Goal: Communication & Community: Answer question/provide support

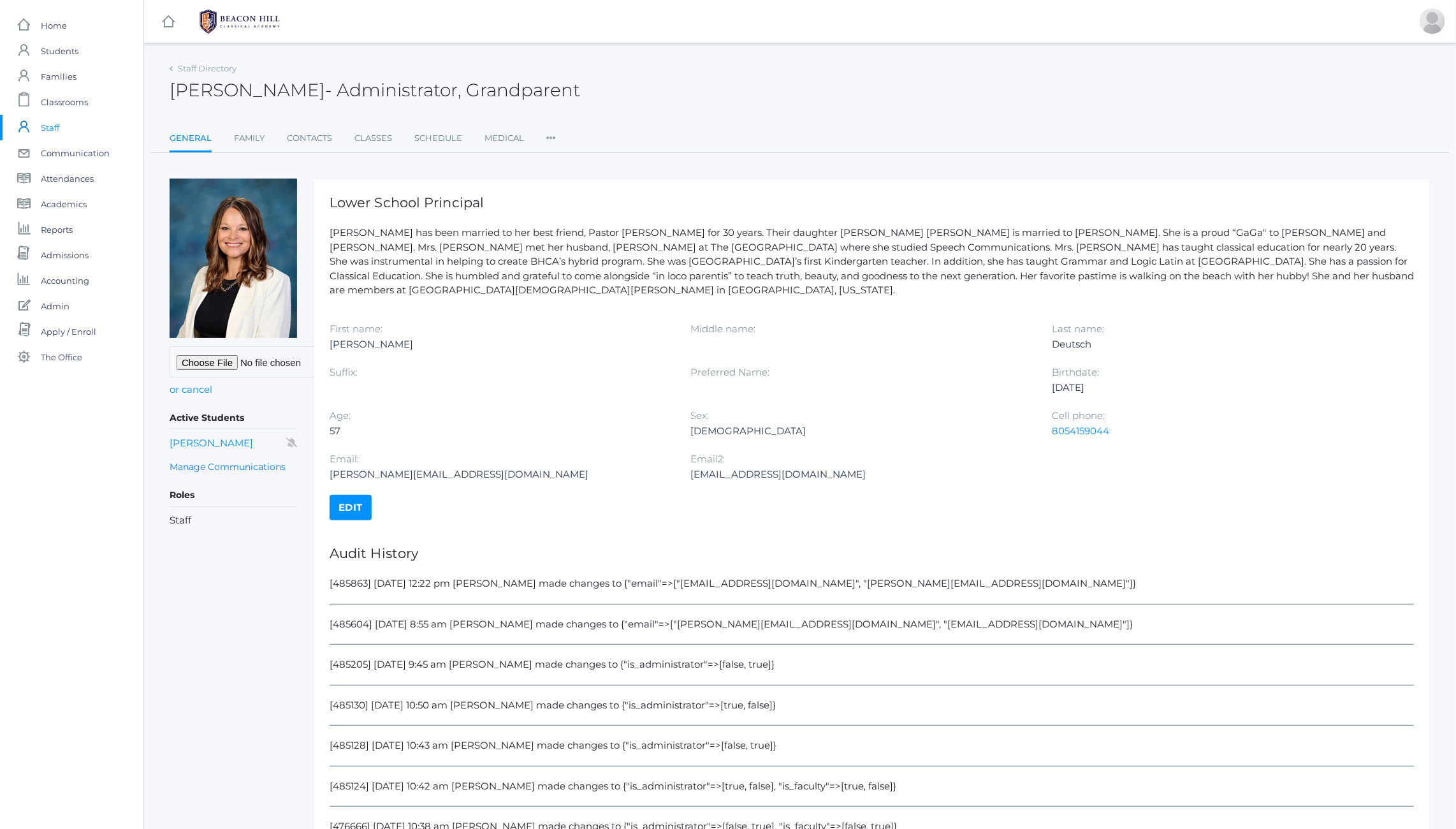
click at [249, 89] on h2 "Teresa Deutsch - Administrator, Grandparent" at bounding box center [375, 91] width 411 height 20
click at [179, 93] on h2 "Teresa Deutsch - Administrator, Grandparent" at bounding box center [375, 91] width 411 height 20
click at [66, 102] on span "Classrooms" at bounding box center [64, 102] width 47 height 25
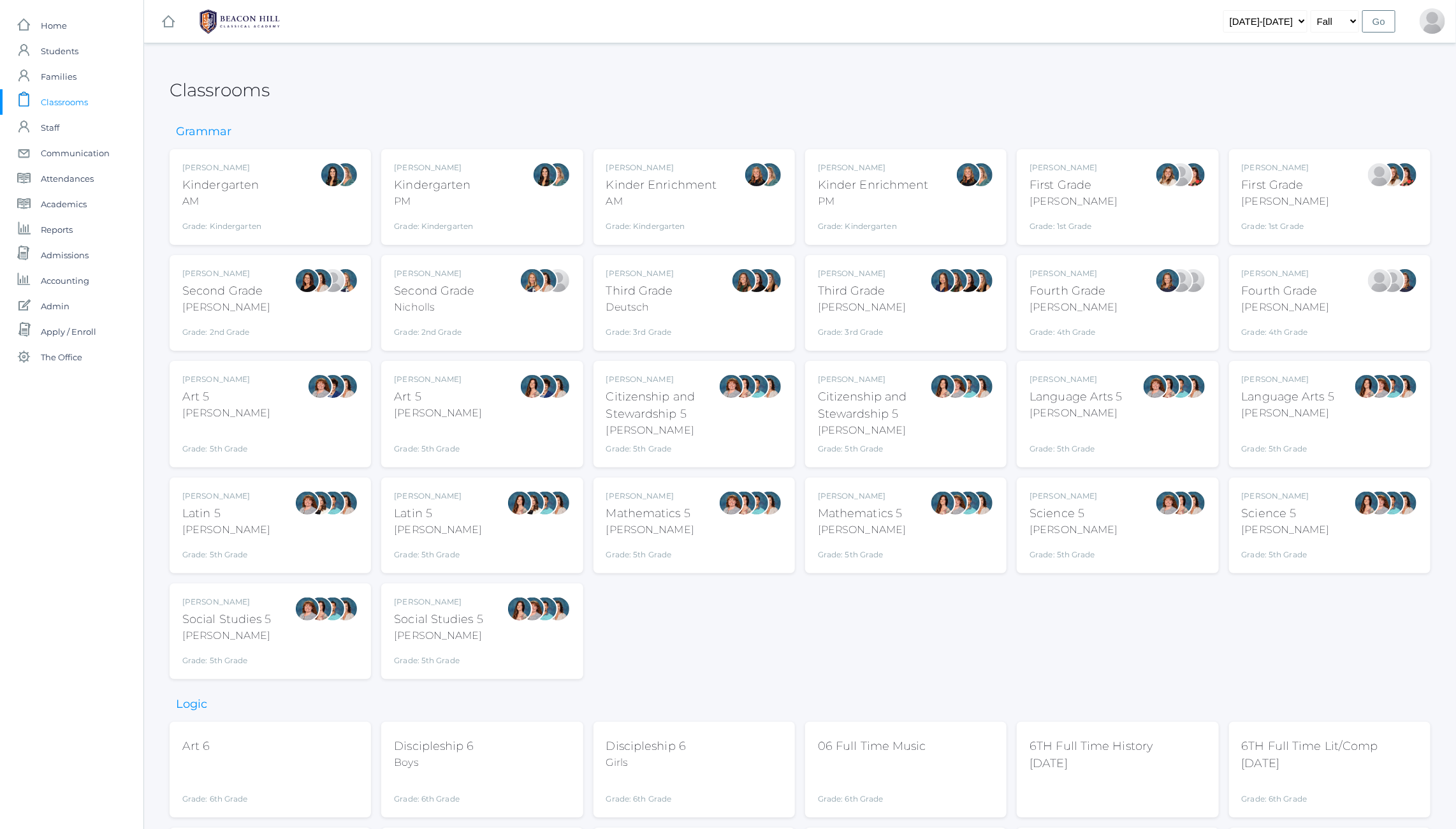
click at [256, 89] on h2 "Classrooms" at bounding box center [220, 91] width 100 height 20
click at [216, 90] on h2 "Classrooms" at bounding box center [220, 91] width 100 height 20
click at [414, 93] on div "Classrooms" at bounding box center [800, 83] width 1261 height 47
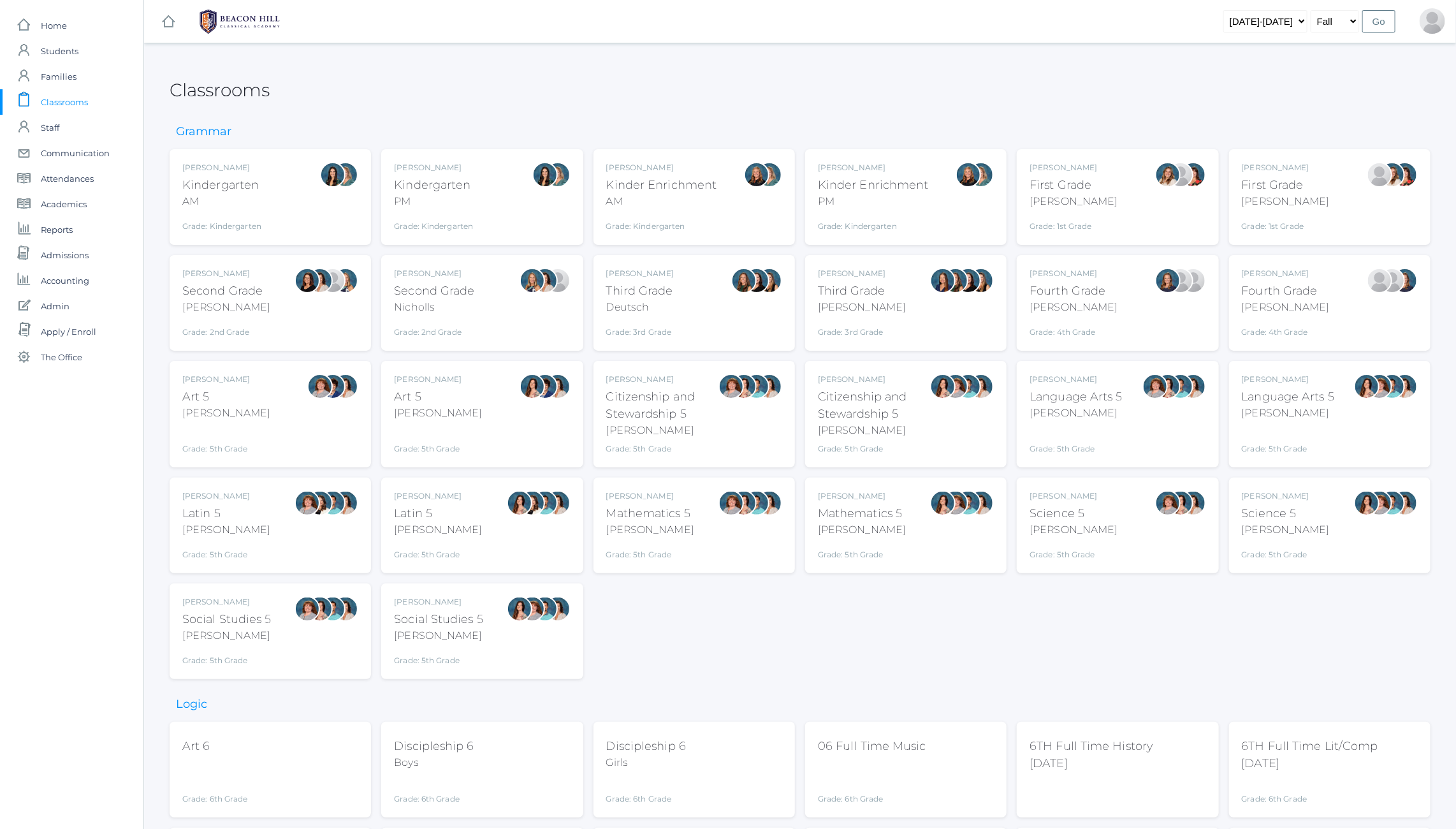
click at [242, 93] on h2 "Classrooms" at bounding box center [220, 91] width 100 height 20
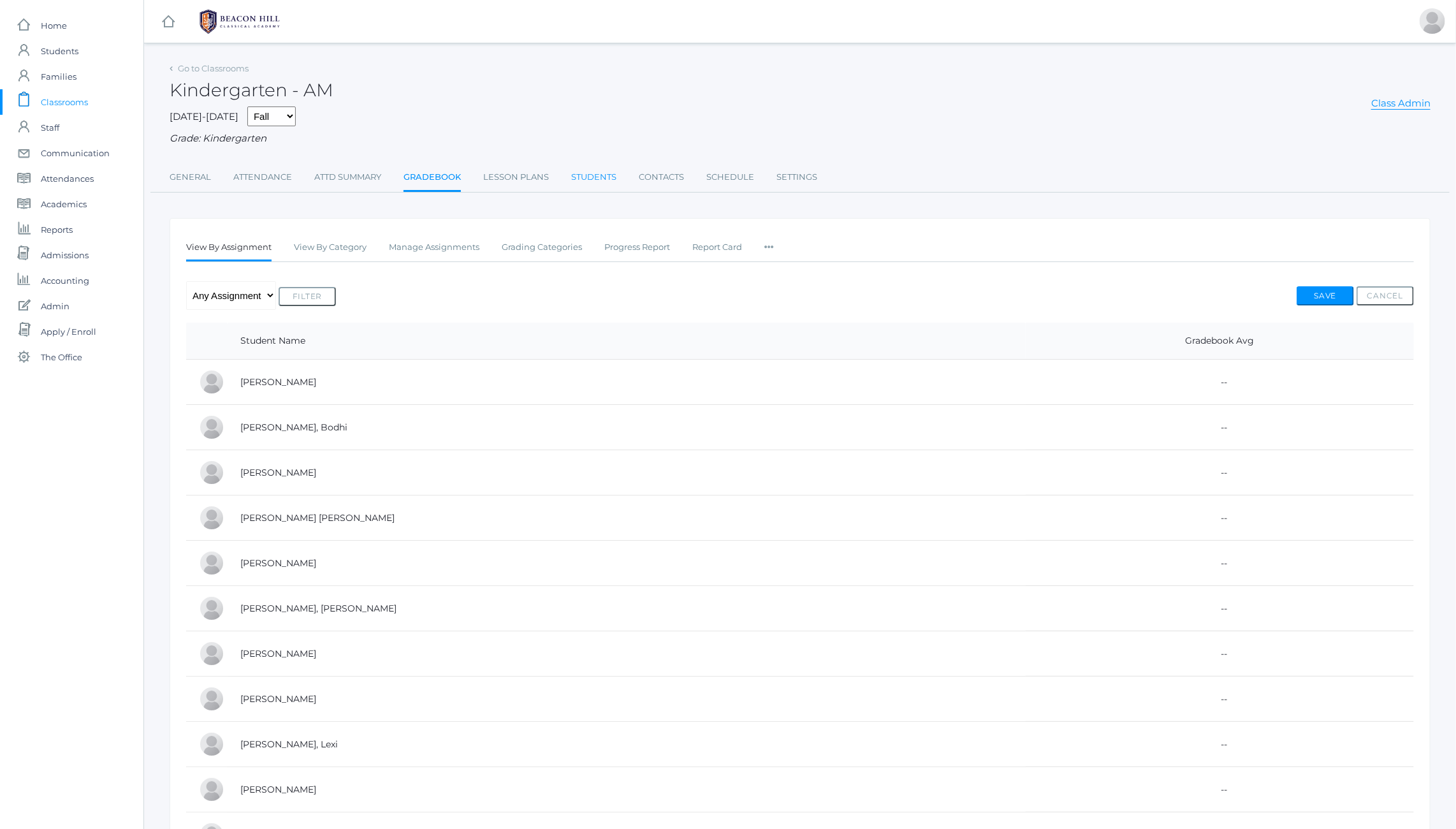
click at [592, 175] on link "Students" at bounding box center [594, 177] width 45 height 25
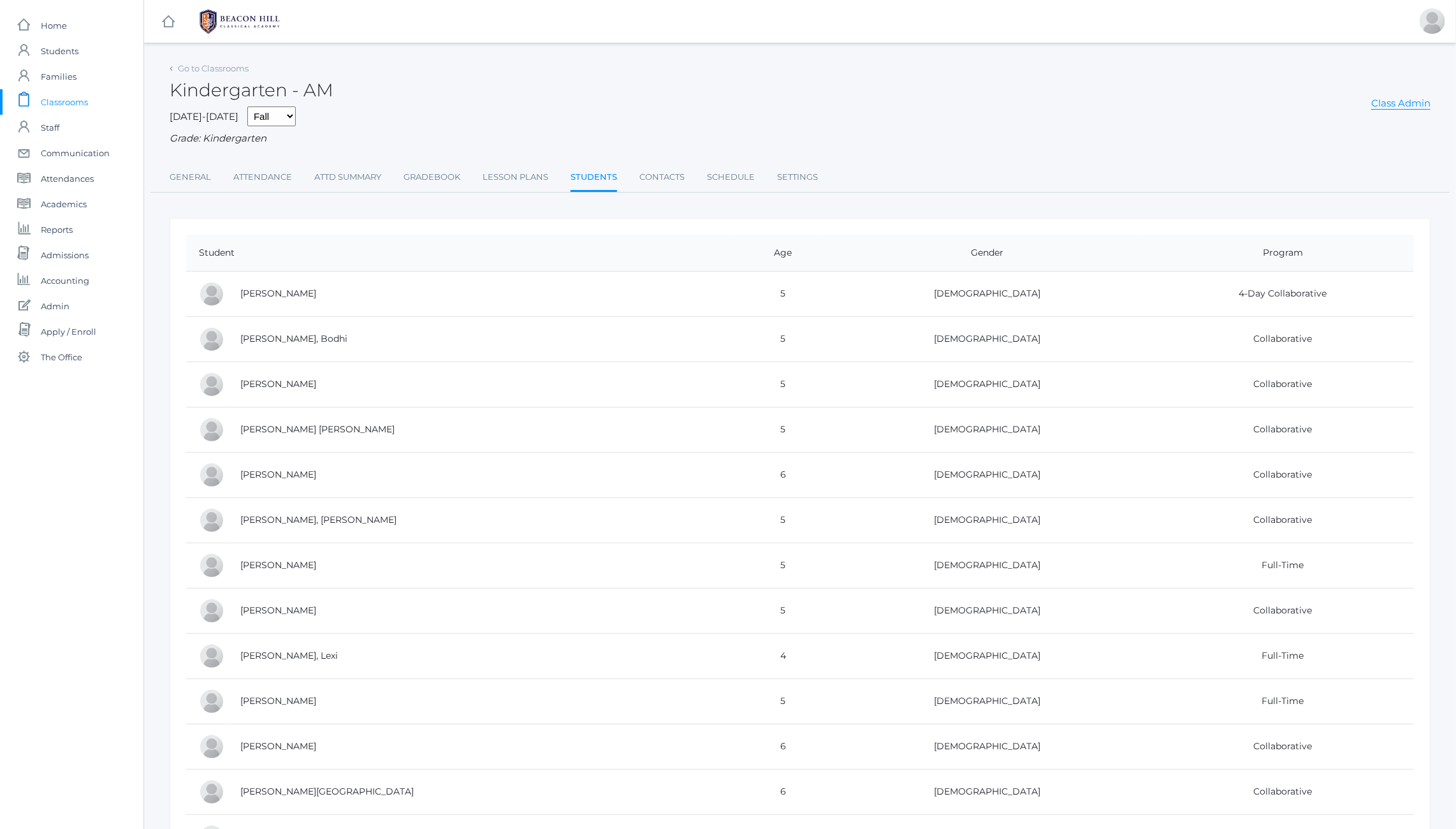
click at [312, 97] on h2 "Kindergarten - AM" at bounding box center [251, 91] width 164 height 20
click at [76, 278] on span "Accounting" at bounding box center [64, 280] width 48 height 25
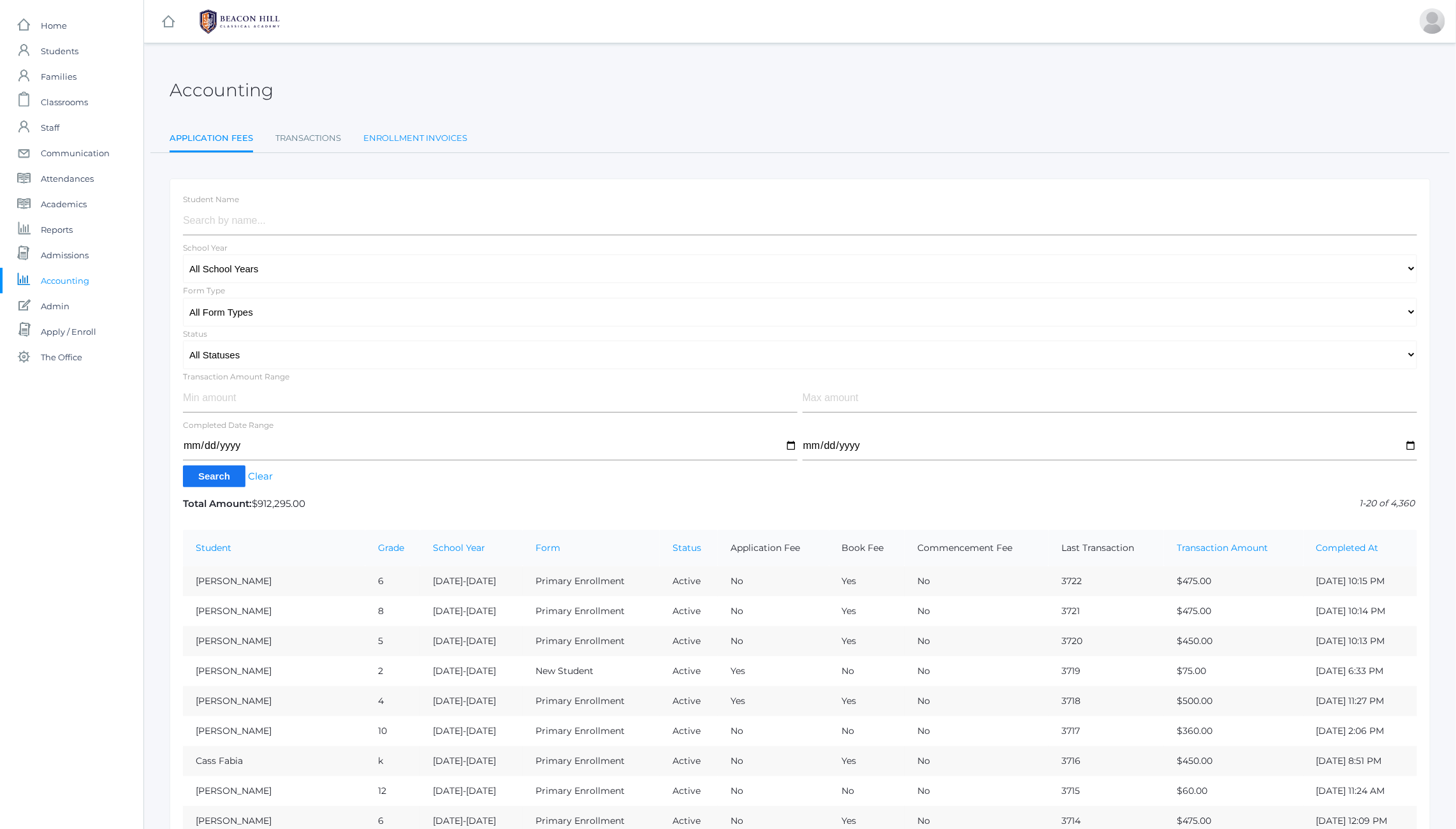
click at [413, 134] on link "Enrollment Invoices" at bounding box center [415, 138] width 104 height 25
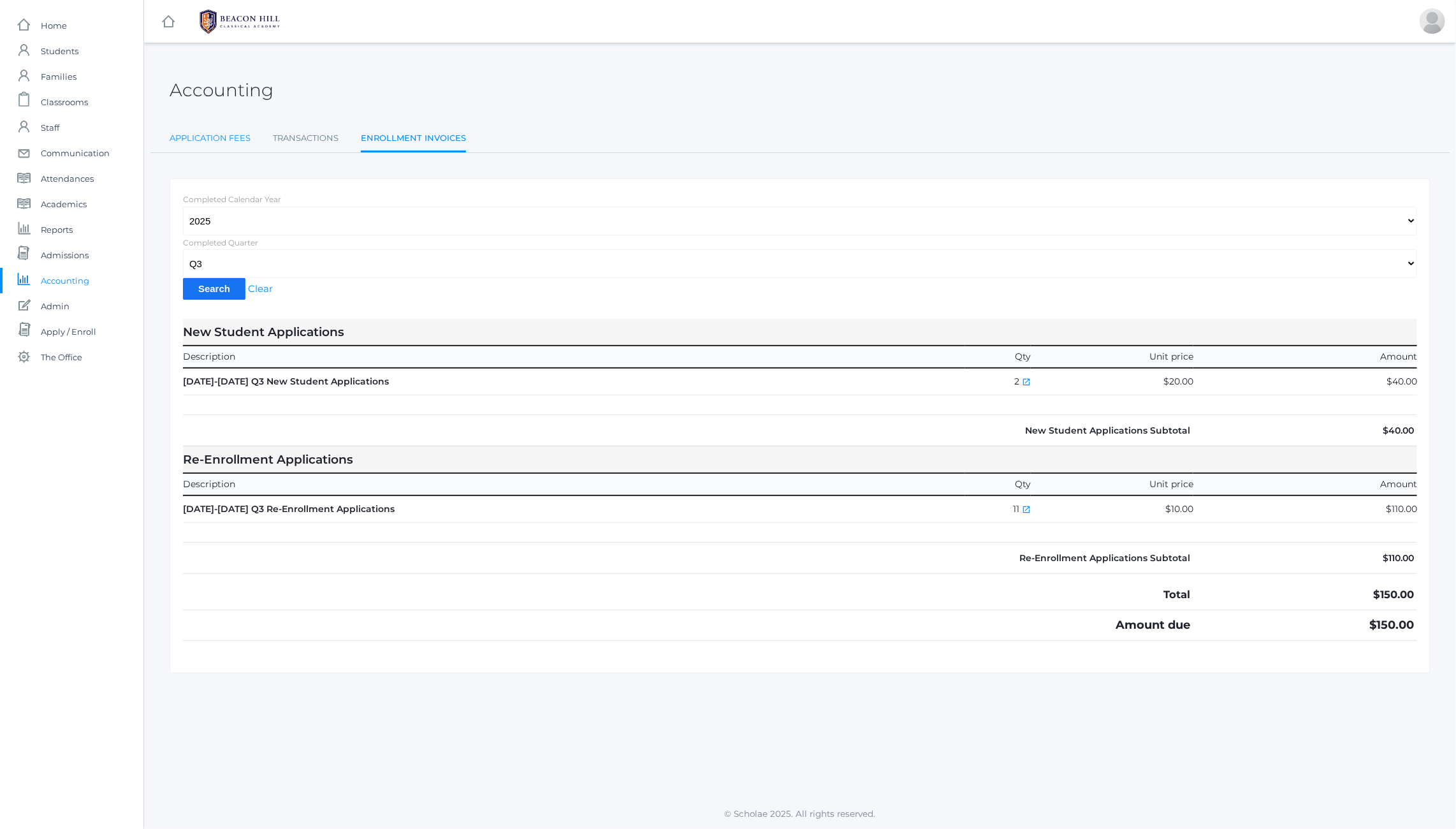
click at [230, 134] on link "Application Fees" at bounding box center [210, 138] width 81 height 25
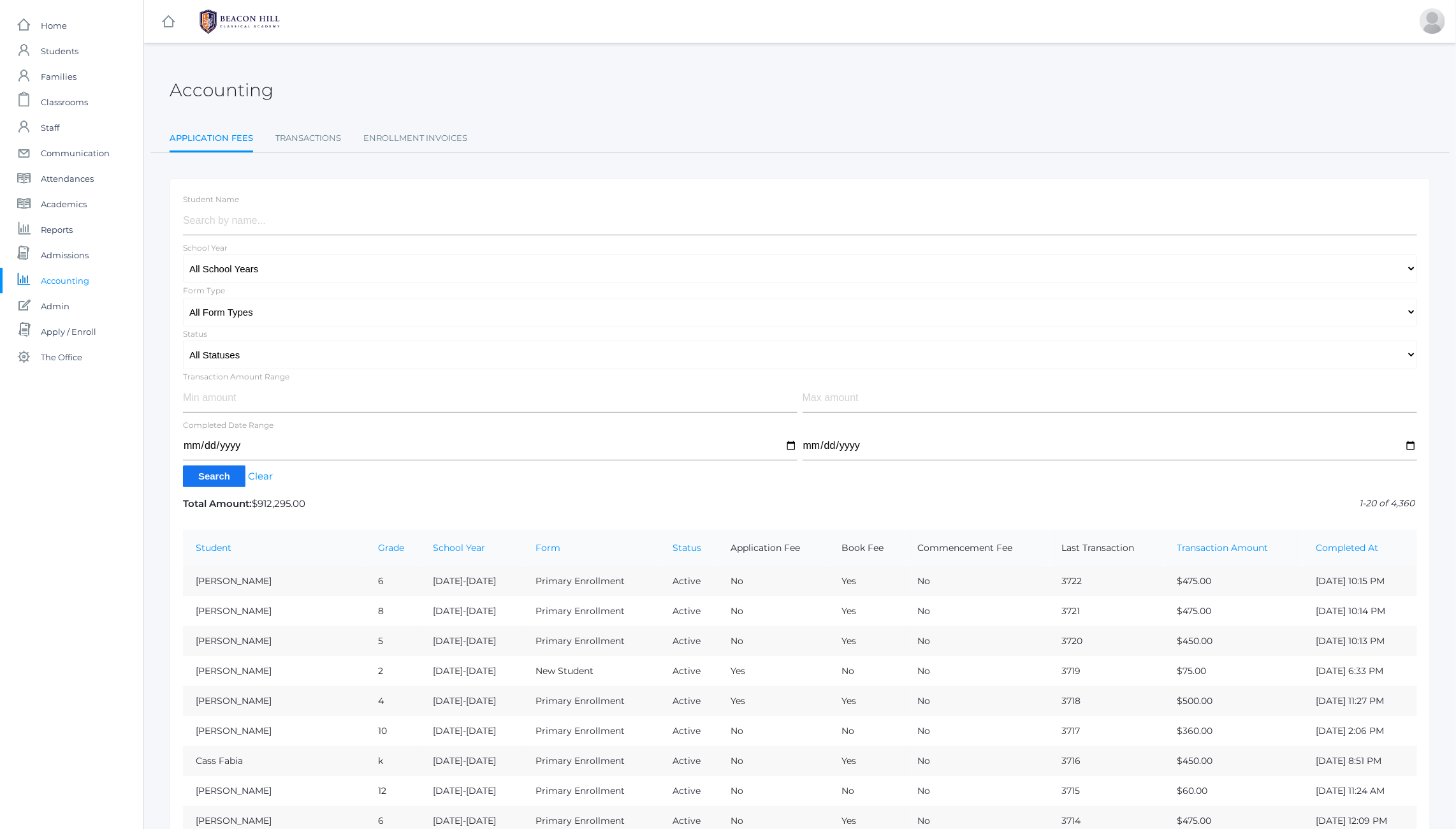
click at [219, 84] on h2 "Accounting" at bounding box center [221, 91] width 104 height 20
click at [222, 85] on h2 "Accounting" at bounding box center [221, 91] width 104 height 20
click at [210, 89] on h2 "Accounting" at bounding box center [221, 91] width 104 height 20
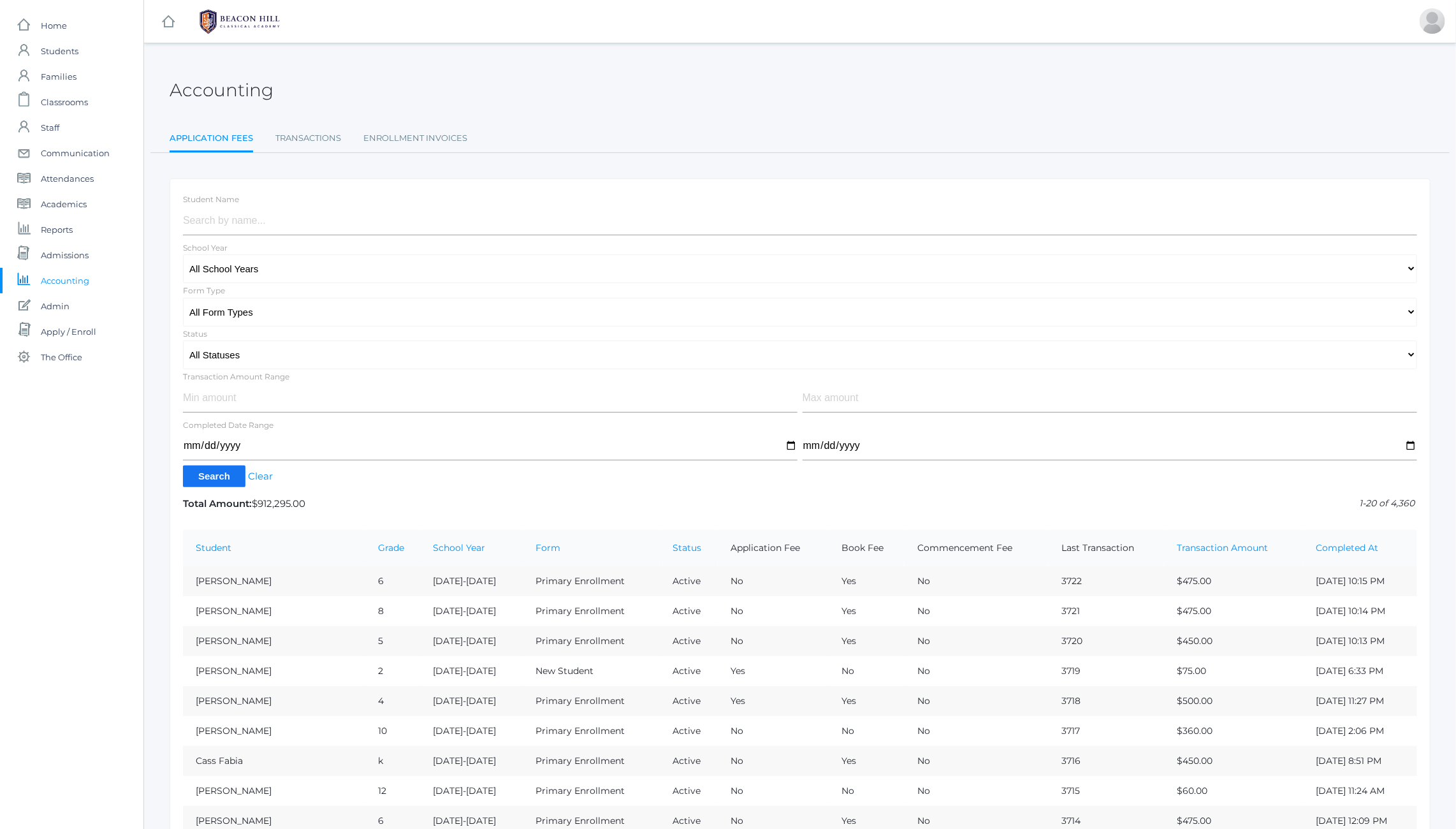
click at [231, 90] on h2 "Accounting" at bounding box center [221, 91] width 104 height 20
click at [200, 91] on h2 "Accounting" at bounding box center [221, 91] width 104 height 20
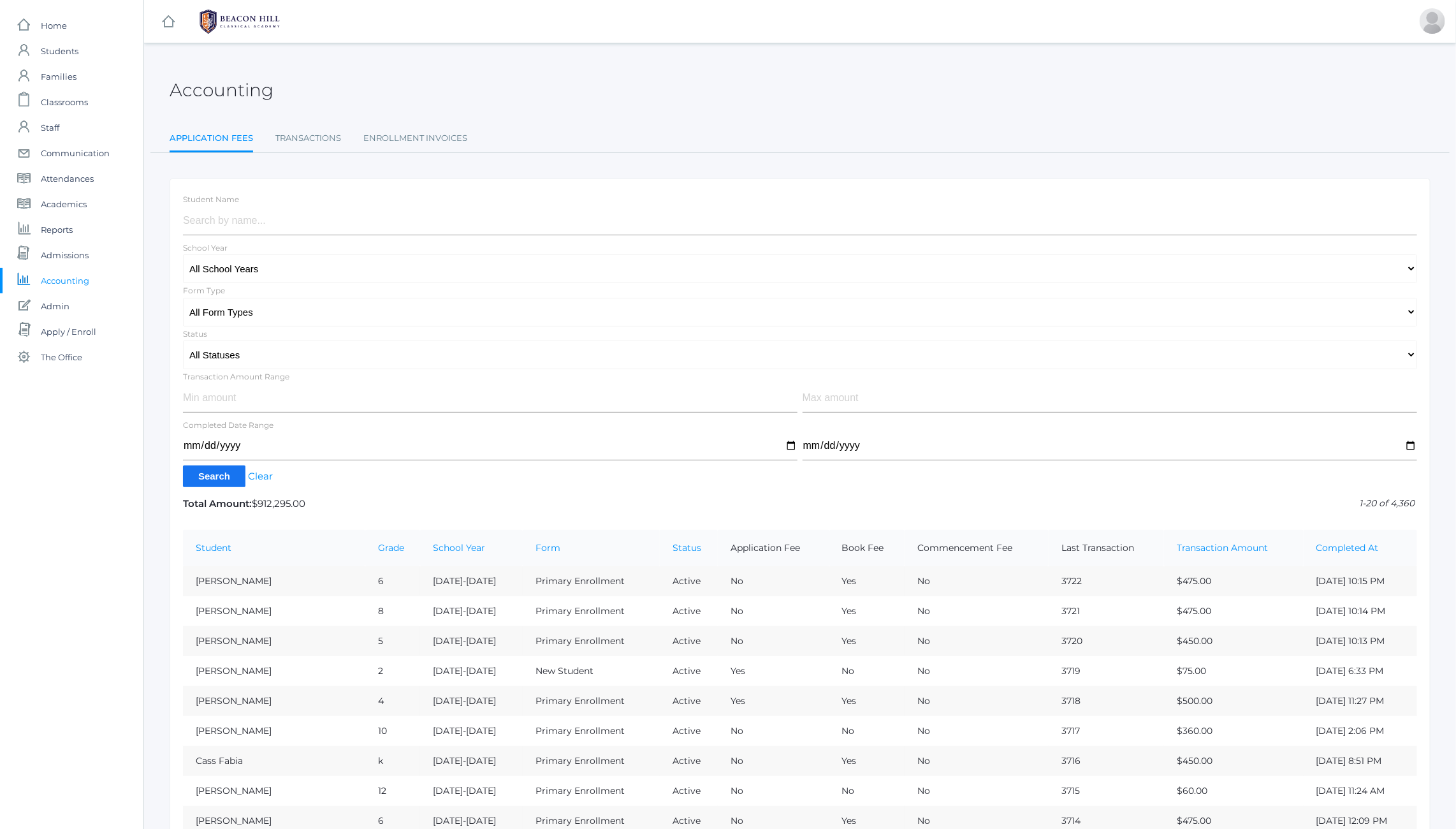
click at [200, 91] on h2 "Accounting" at bounding box center [221, 91] width 104 height 20
click at [357, 88] on div "Accounting" at bounding box center [800, 83] width 1261 height 47
click at [232, 87] on h2 "Accounting" at bounding box center [221, 91] width 104 height 20
click at [267, 268] on select "All School Years 2025-2026 2024-2025 2023-2024 2022-2023 2021-2022 2020-2021 20…" at bounding box center [800, 268] width 1234 height 29
select select "[DATE]-[DATE]"
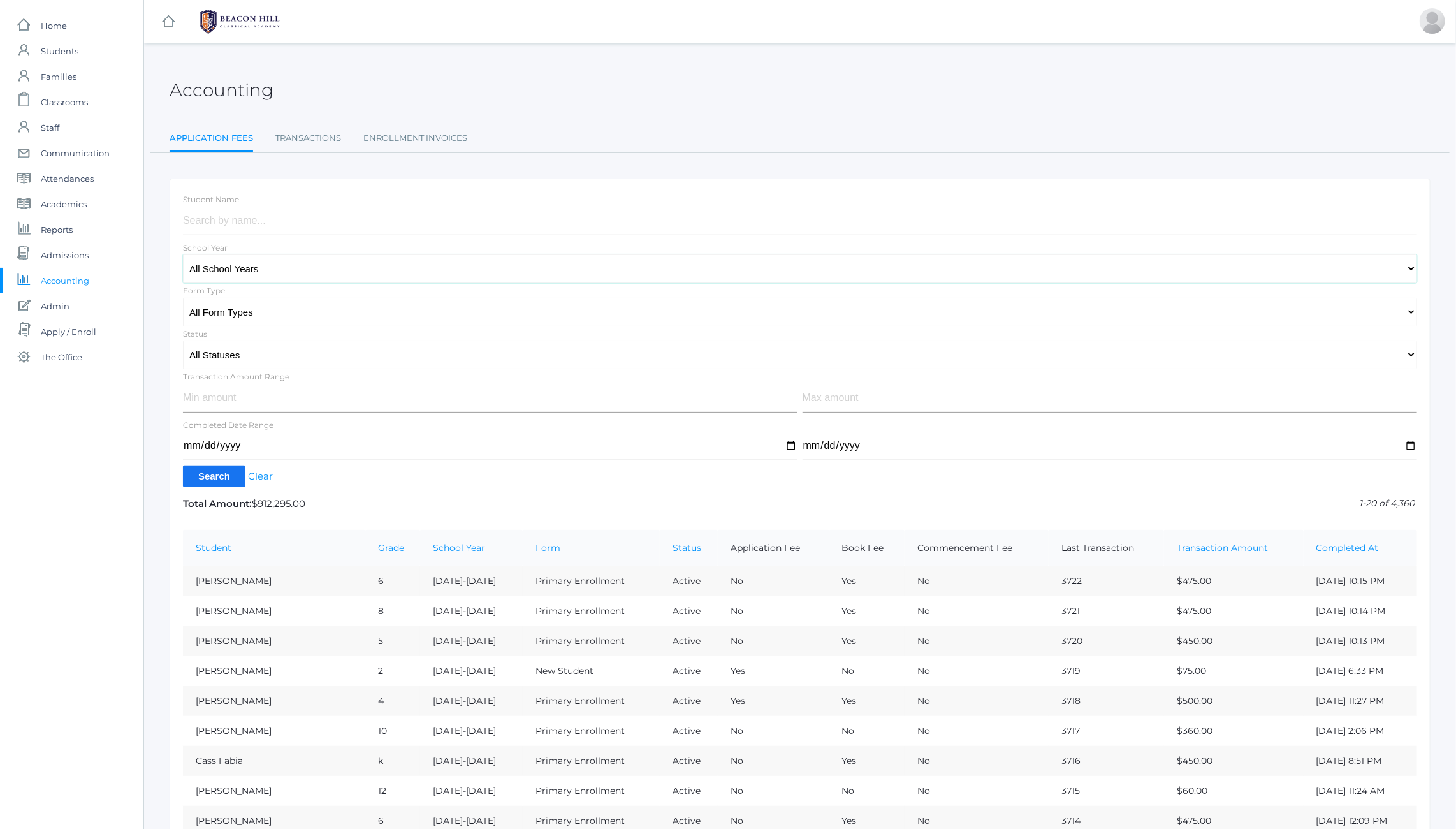
click at [183, 254] on select "All School Years 2025-2026 2024-2025 2023-2024 2022-2023 2021-2022 2020-2021 20…" at bounding box center [800, 268] width 1234 height 29
click at [207, 477] on input "Search" at bounding box center [214, 475] width 63 height 21
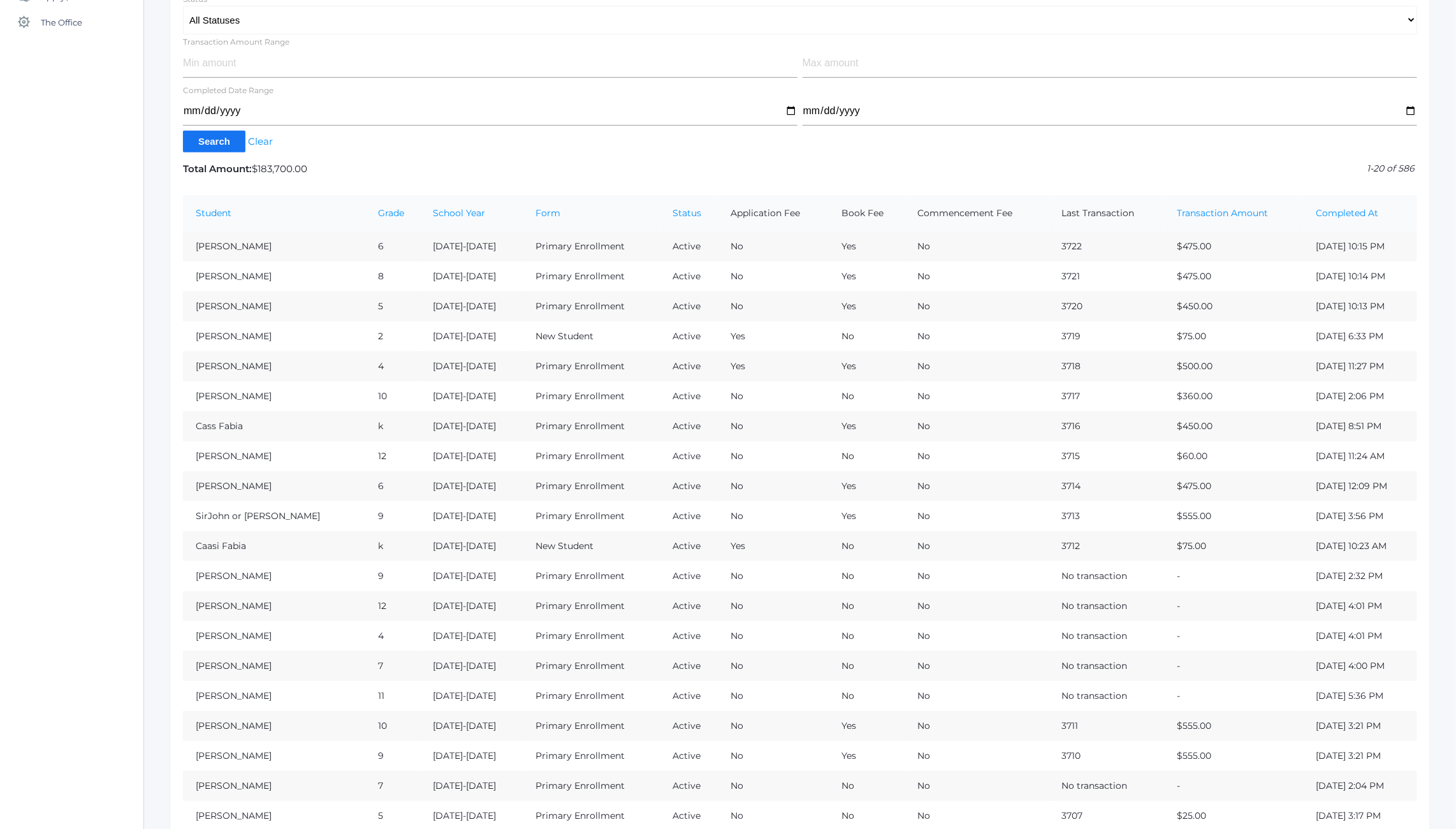
scroll to position [426, 0]
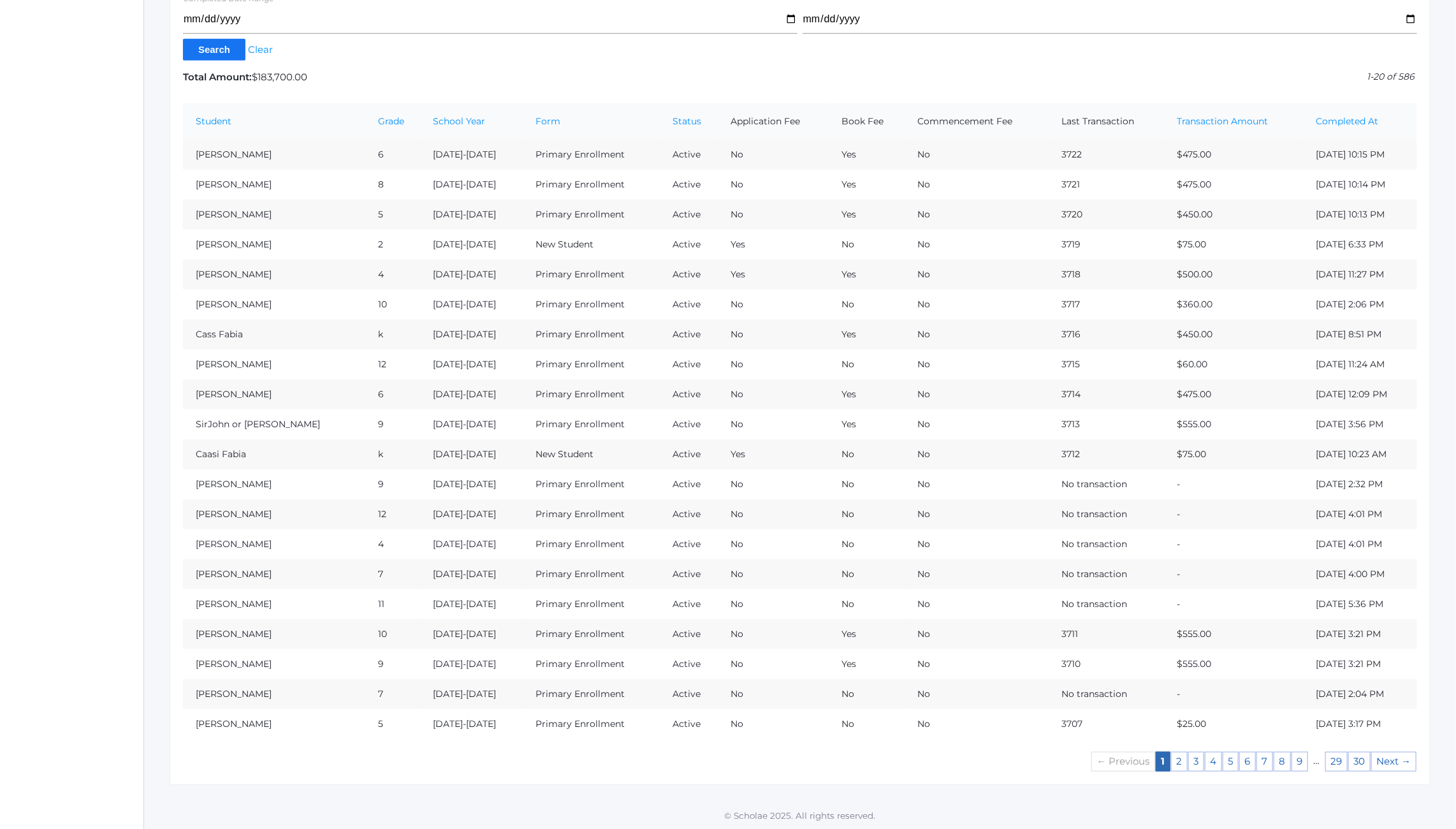
click at [157, 400] on div "Accounting Application Fees Transactions Enrollment Invoices Application Fees T…" at bounding box center [800, 209] width 1312 height 1152
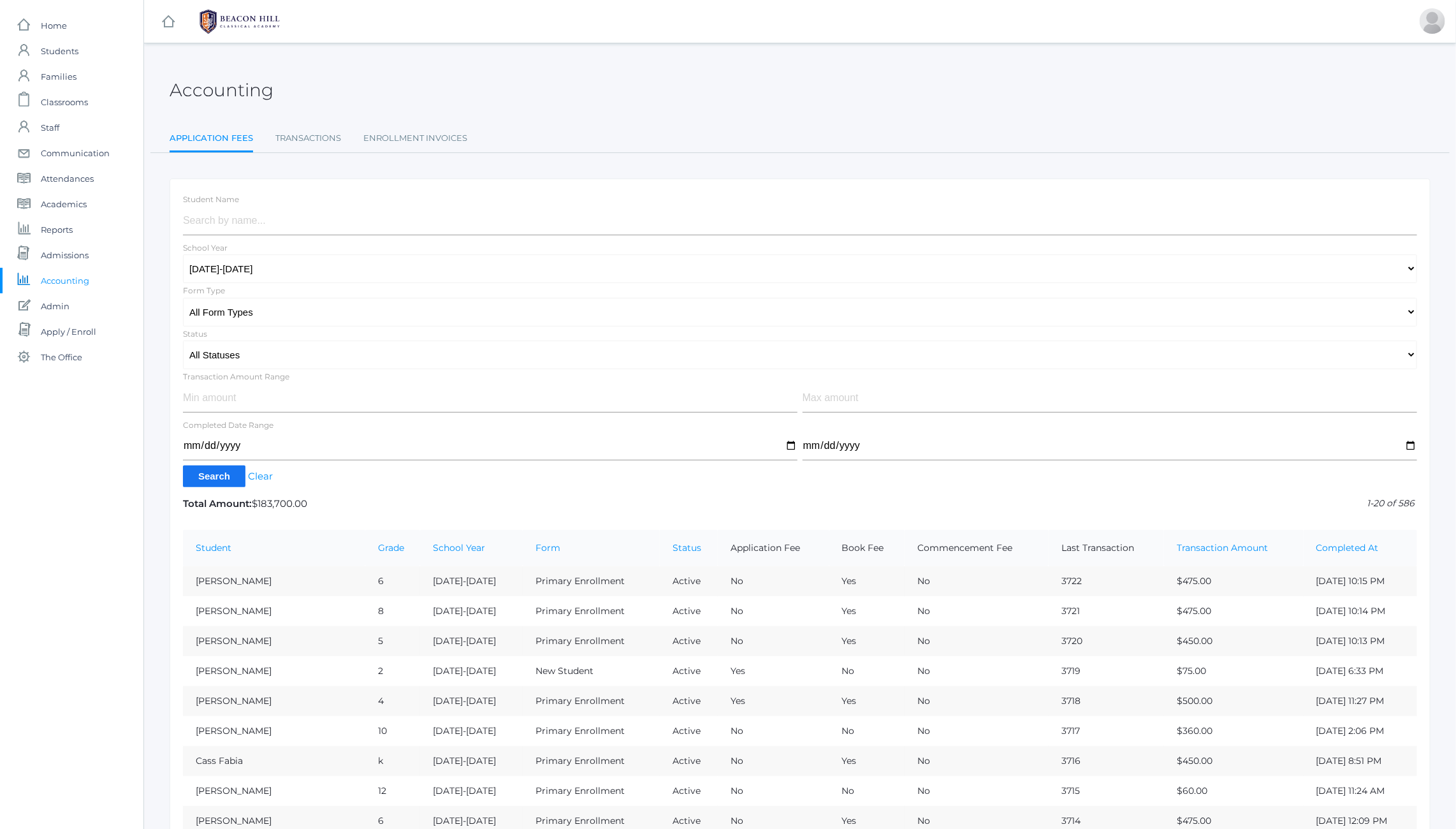
click at [221, 94] on h2 "Accounting" at bounding box center [221, 91] width 104 height 20
click at [184, 90] on h2 "Accounting" at bounding box center [221, 91] width 104 height 20
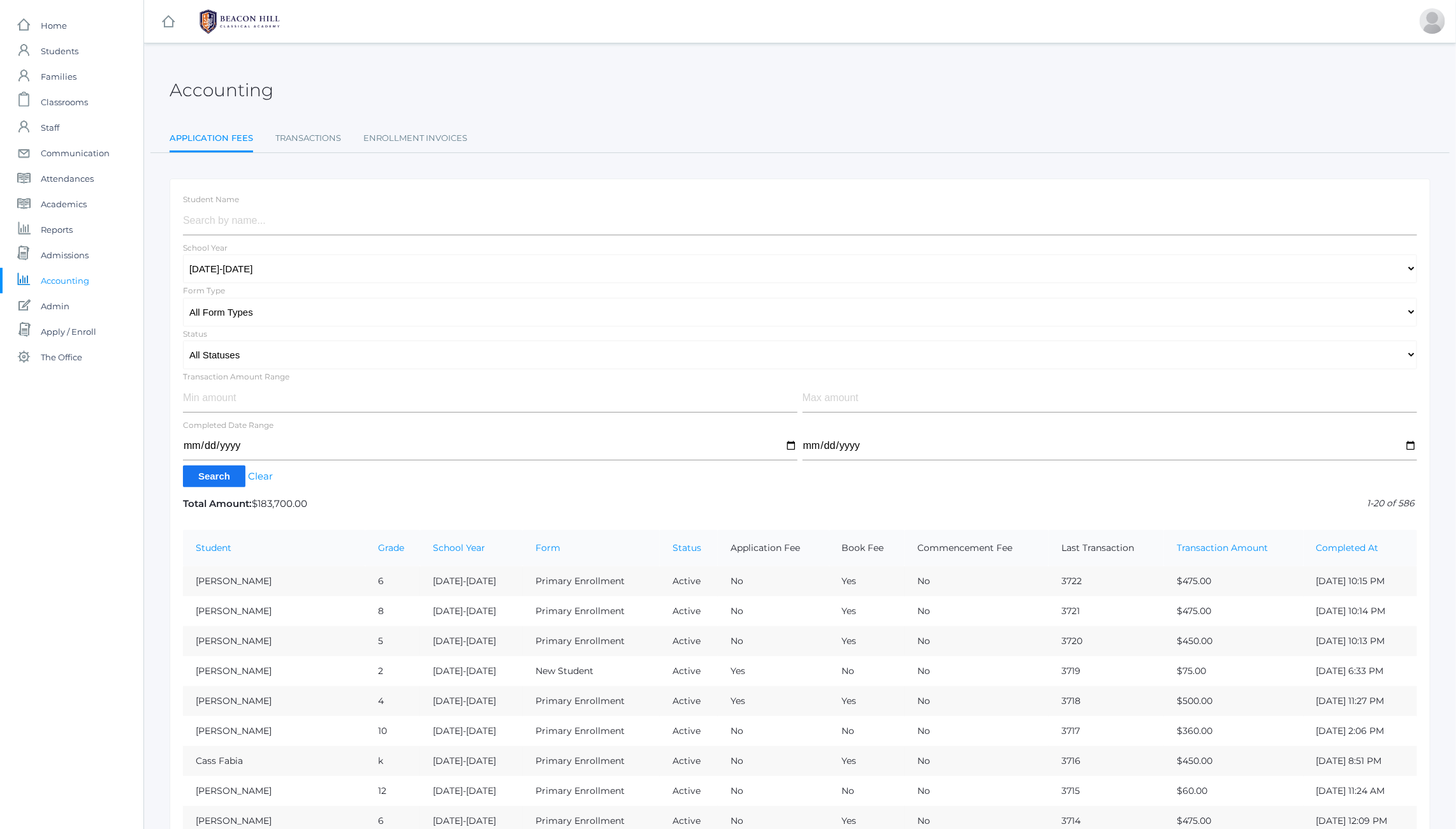
click at [184, 90] on h2 "Accounting" at bounding box center [221, 91] width 104 height 20
click at [153, 93] on div "Accounting Application Fees Transactions Enrollment Invoices Application Fees T…" at bounding box center [800, 635] width 1312 height 1152
click at [179, 91] on h2 "Accounting" at bounding box center [221, 91] width 104 height 20
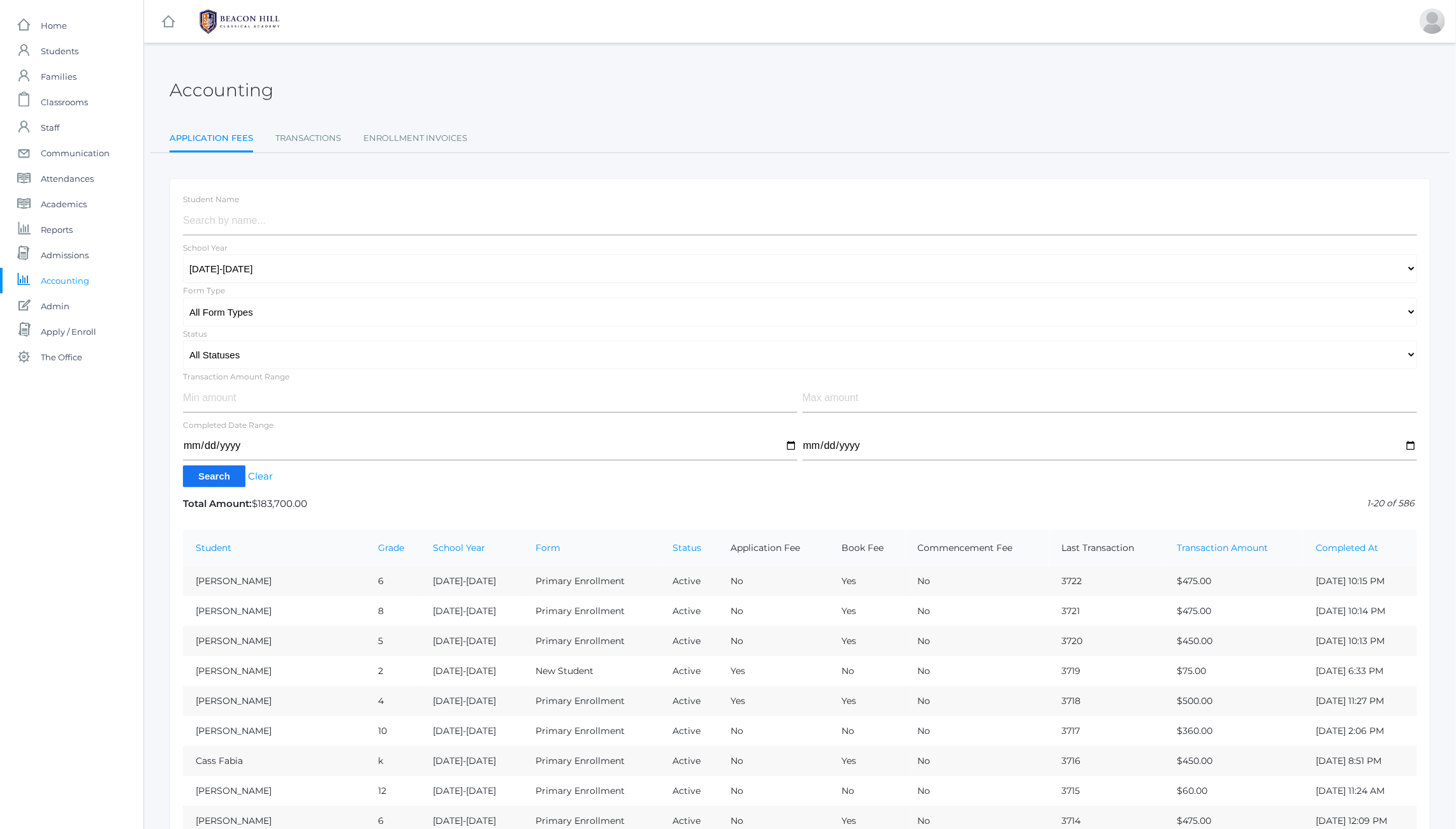
click at [179, 91] on h2 "Accounting" at bounding box center [221, 91] width 104 height 20
click at [183, 90] on h2 "Accounting" at bounding box center [221, 91] width 104 height 20
click at [217, 89] on h2 "Accounting" at bounding box center [221, 91] width 104 height 20
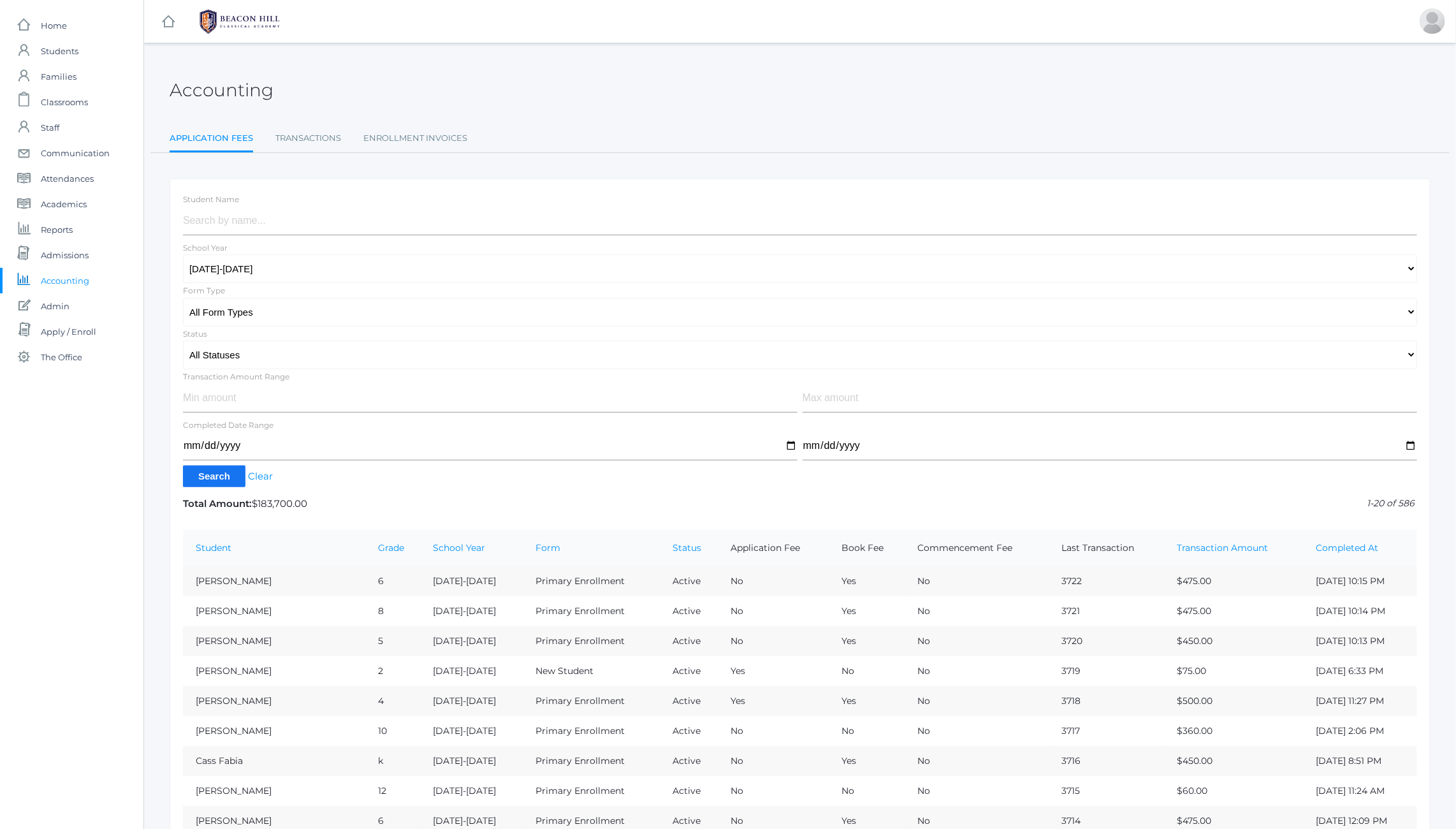
click at [217, 89] on h2 "Accounting" at bounding box center [221, 91] width 104 height 20
click at [210, 91] on h2 "Accounting" at bounding box center [221, 91] width 104 height 20
click at [220, 89] on h2 "Accounting" at bounding box center [221, 91] width 104 height 20
click at [215, 91] on h2 "Accounting" at bounding box center [221, 91] width 104 height 20
drag, startPoint x: 216, startPoint y: 90, endPoint x: 235, endPoint y: 84, distance: 19.9
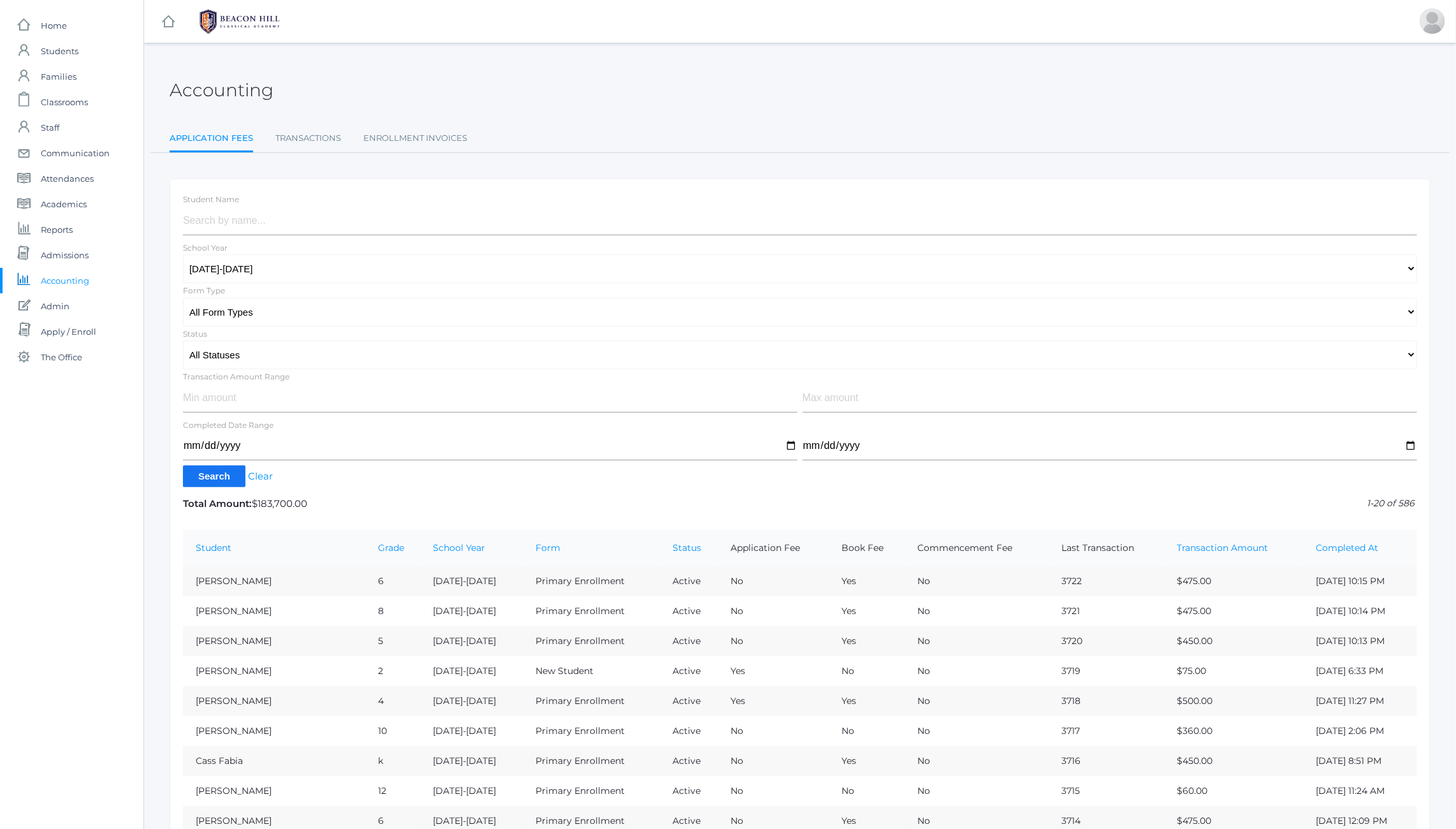
click at [235, 84] on h2 "Accounting" at bounding box center [221, 91] width 104 height 20
click at [62, 252] on span "Admissions" at bounding box center [64, 255] width 48 height 25
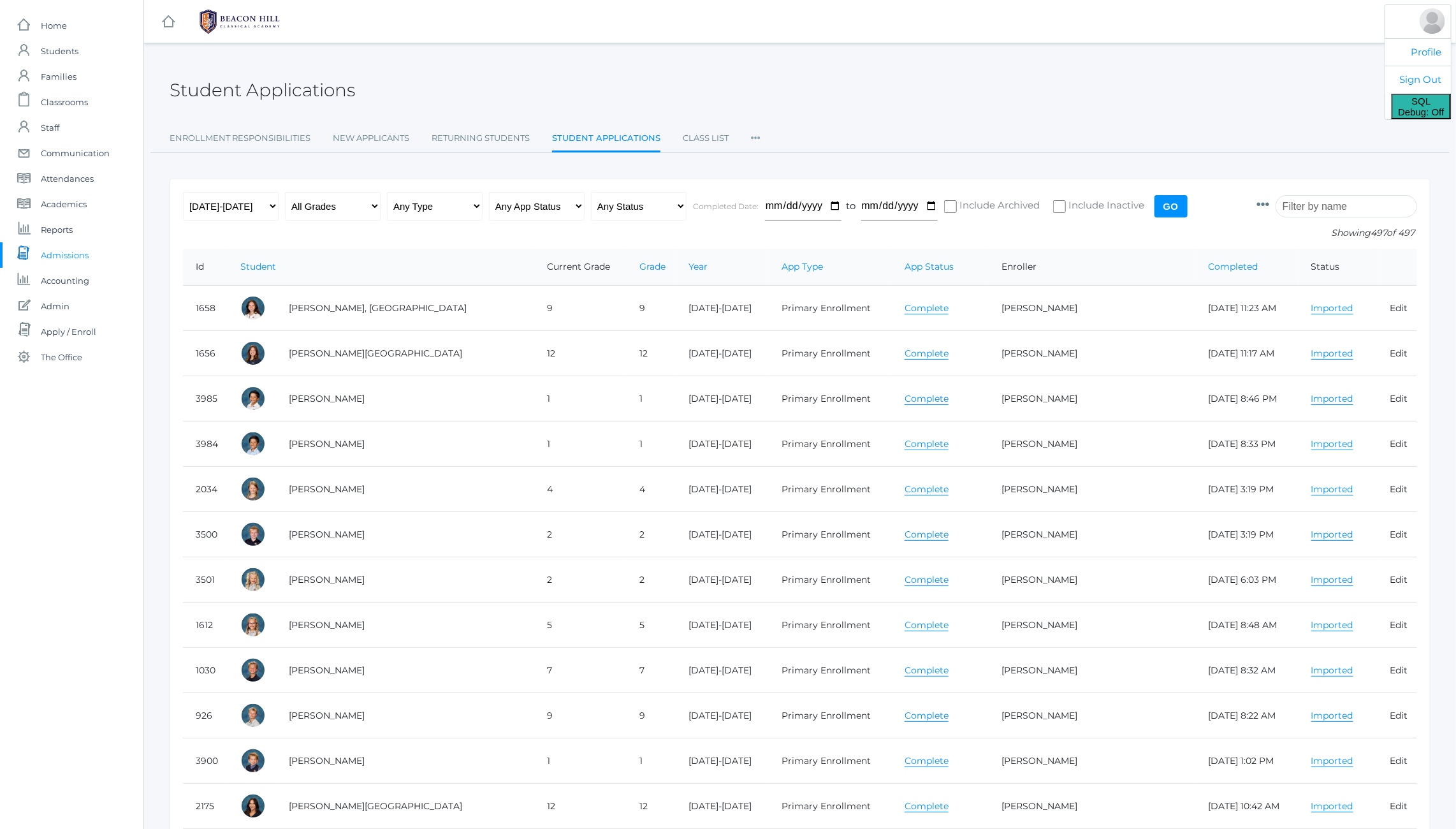
click at [1424, 105] on span "SQL Debug: Off" at bounding box center [1421, 106] width 46 height 22
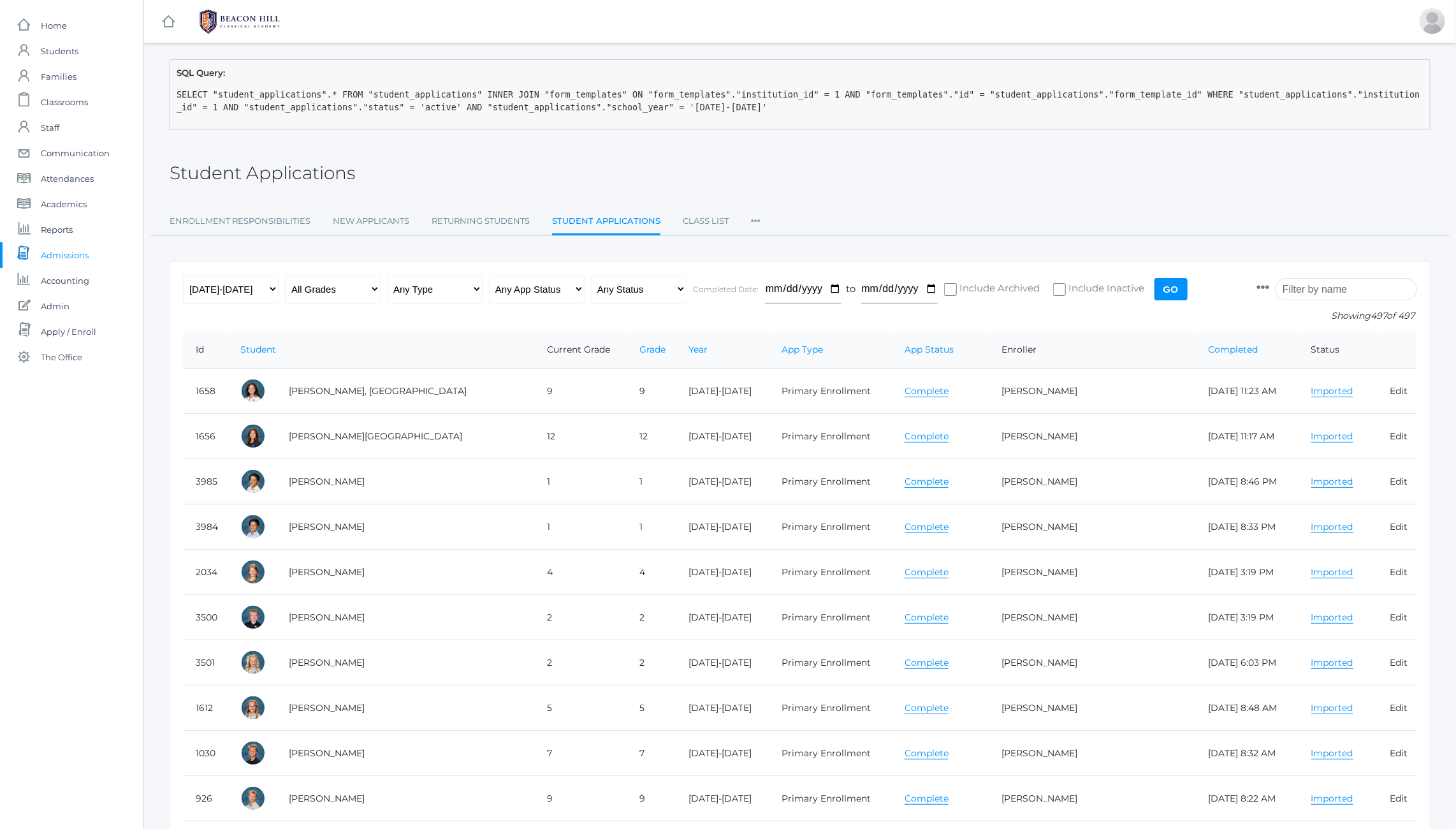
click at [262, 169] on h2 "Student Applications" at bounding box center [262, 173] width 185 height 20
click at [360, 169] on div "Student Applications" at bounding box center [800, 166] width 1261 height 47
click at [276, 98] on pre "SELECT "student_applications".* FROM "student_applications" INNER JOIN "form_te…" at bounding box center [800, 101] width 1247 height 26
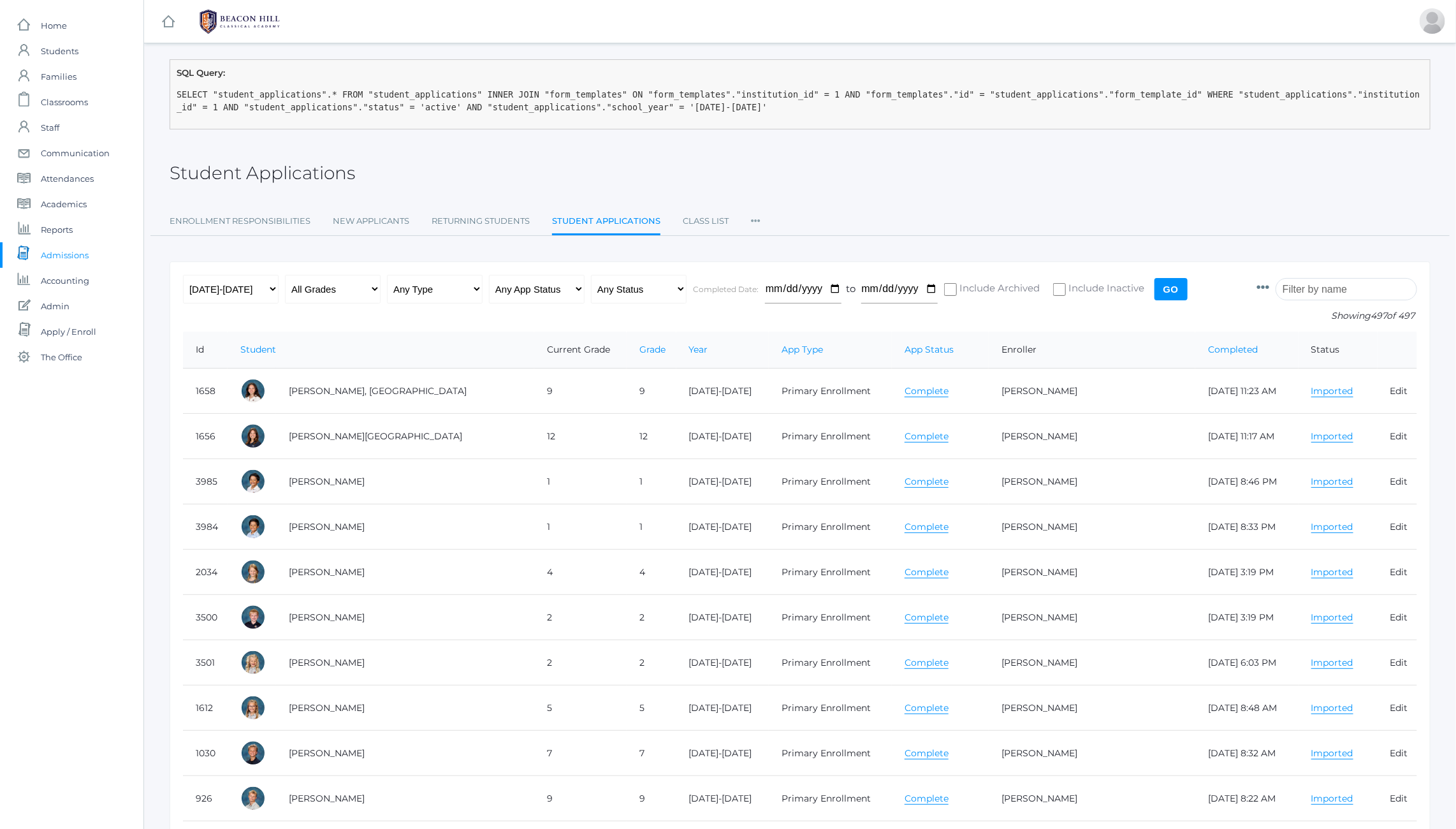
click at [273, 163] on h2 "Student Applications" at bounding box center [262, 173] width 185 height 20
click at [668, 113] on div "SQL Query: SELECT "student_applications".* FROM "student_applications" INNER JO…" at bounding box center [800, 93] width 1261 height 70
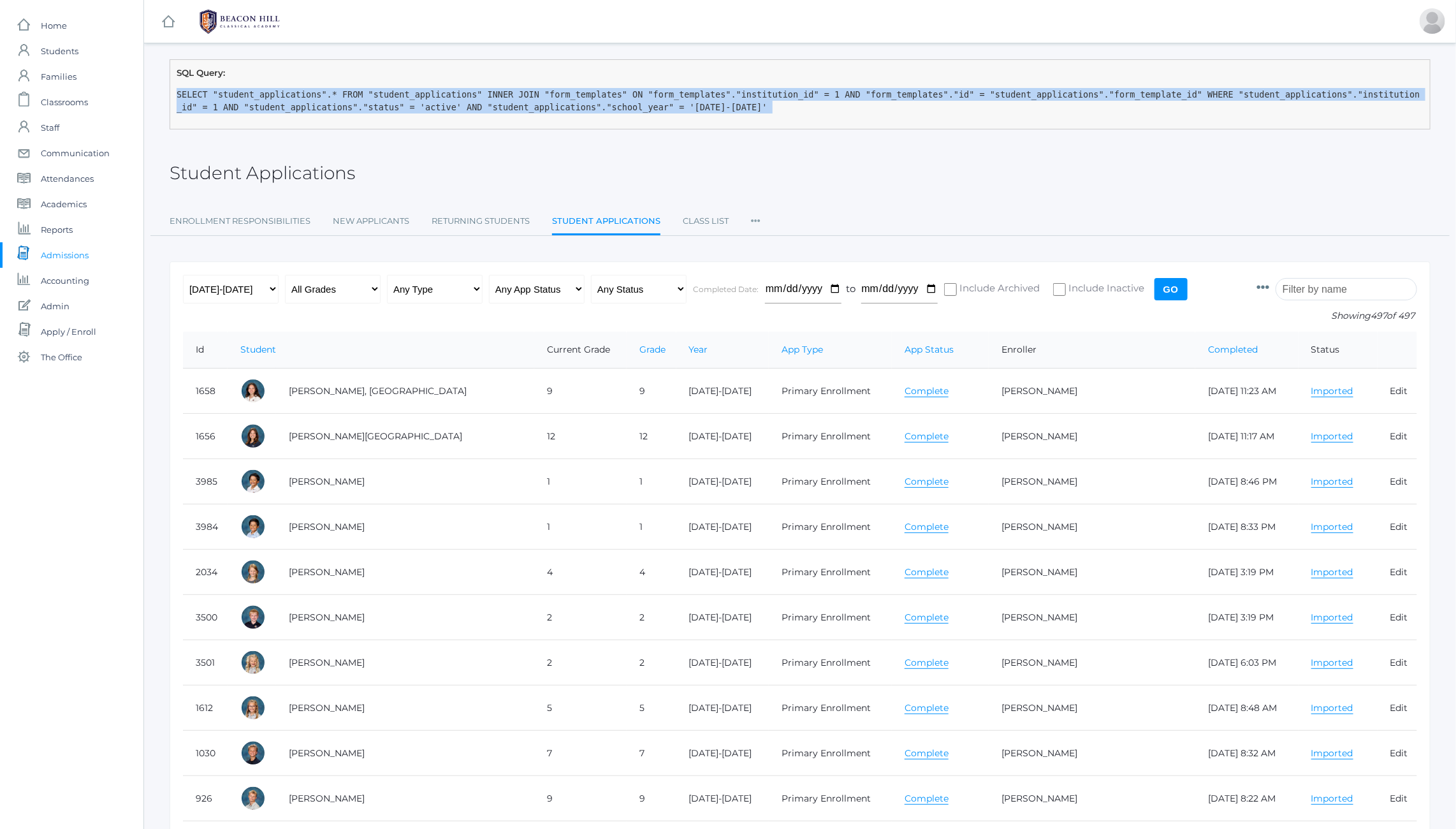
click at [669, 113] on div "SQL Query: SELECT "student_applications".* FROM "student_applications" INNER JO…" at bounding box center [800, 93] width 1261 height 70
click at [675, 108] on pre "SELECT "student_applications".* FROM "student_applications" INNER JOIN "form_te…" at bounding box center [800, 101] width 1247 height 26
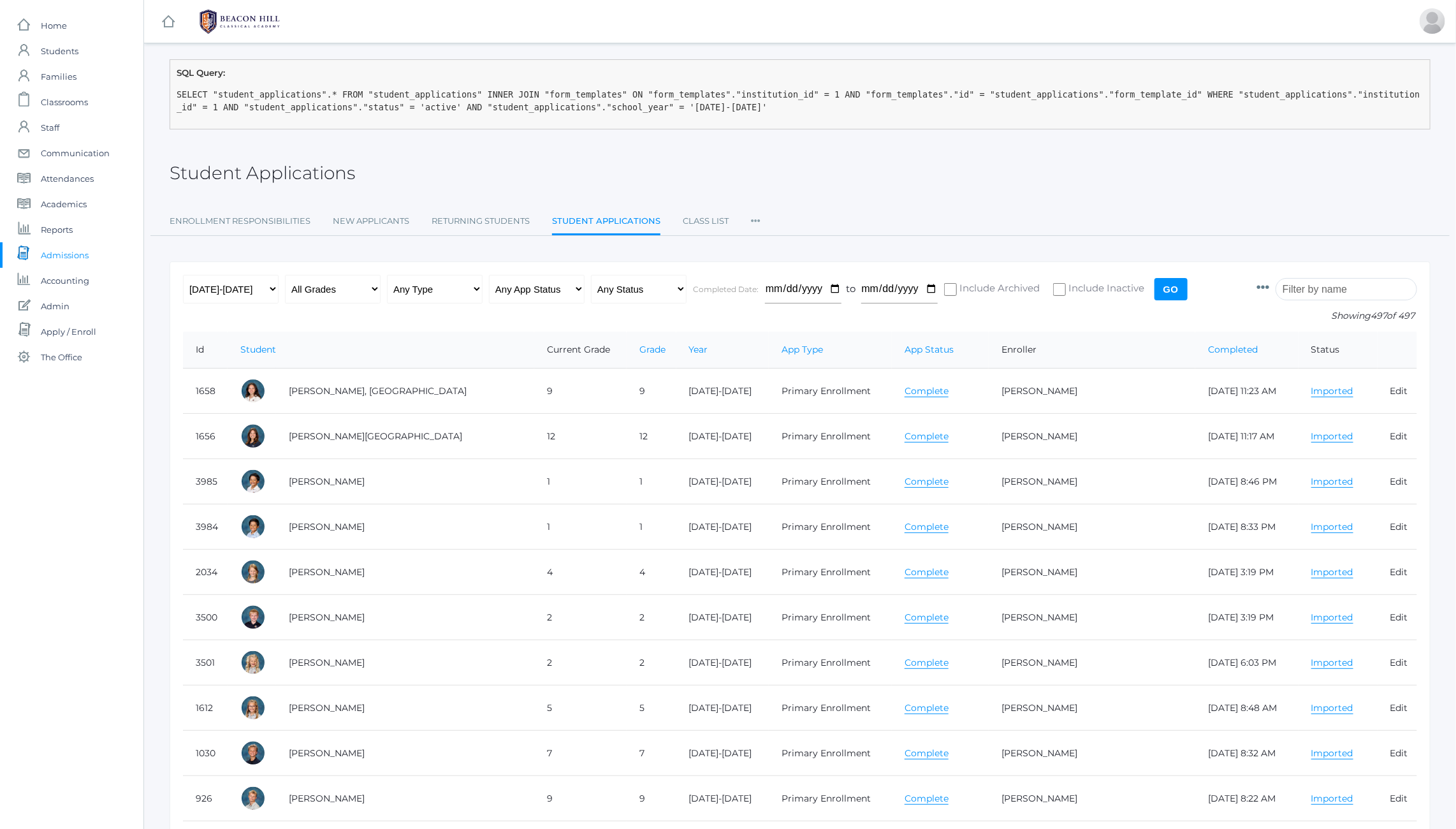
click at [396, 149] on div "Student Applications" at bounding box center [800, 166] width 1261 height 47
click at [438, 151] on div "Student Applications" at bounding box center [800, 166] width 1261 height 47
click at [61, 155] on span "Communication" at bounding box center [75, 153] width 69 height 25
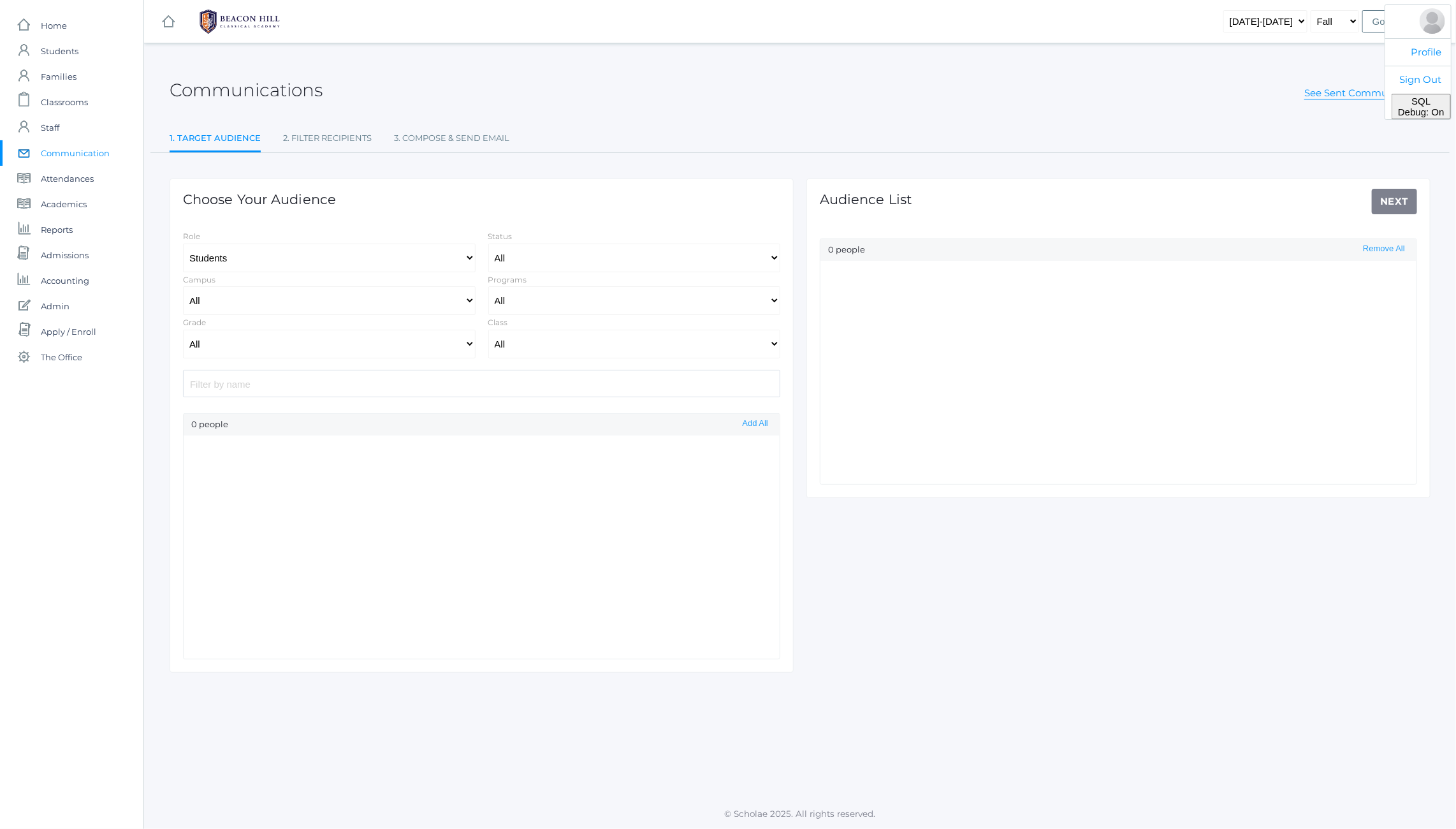
select select "Enrolled"
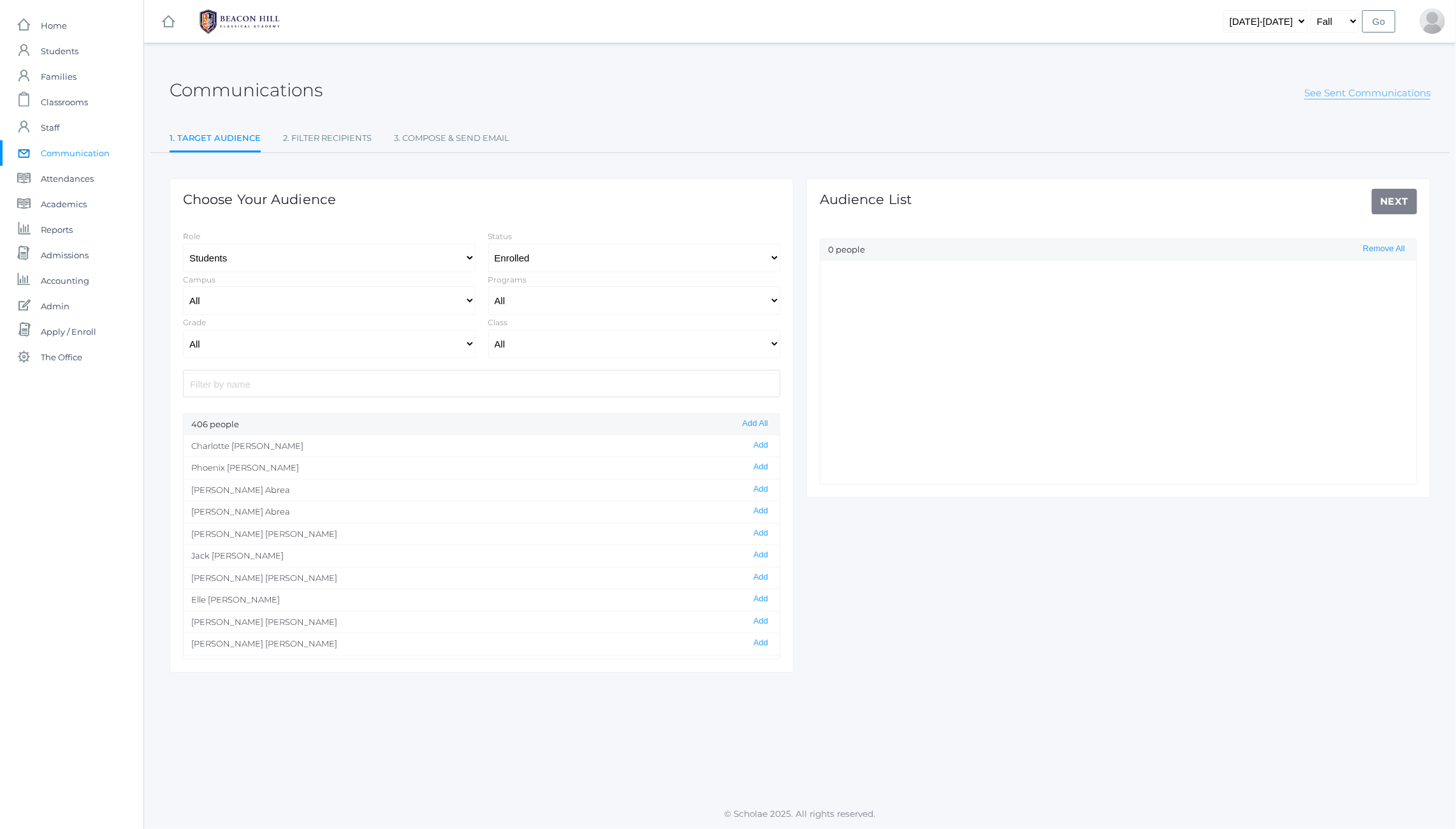
click at [1320, 95] on link "See Sent Communications" at bounding box center [1367, 93] width 126 height 13
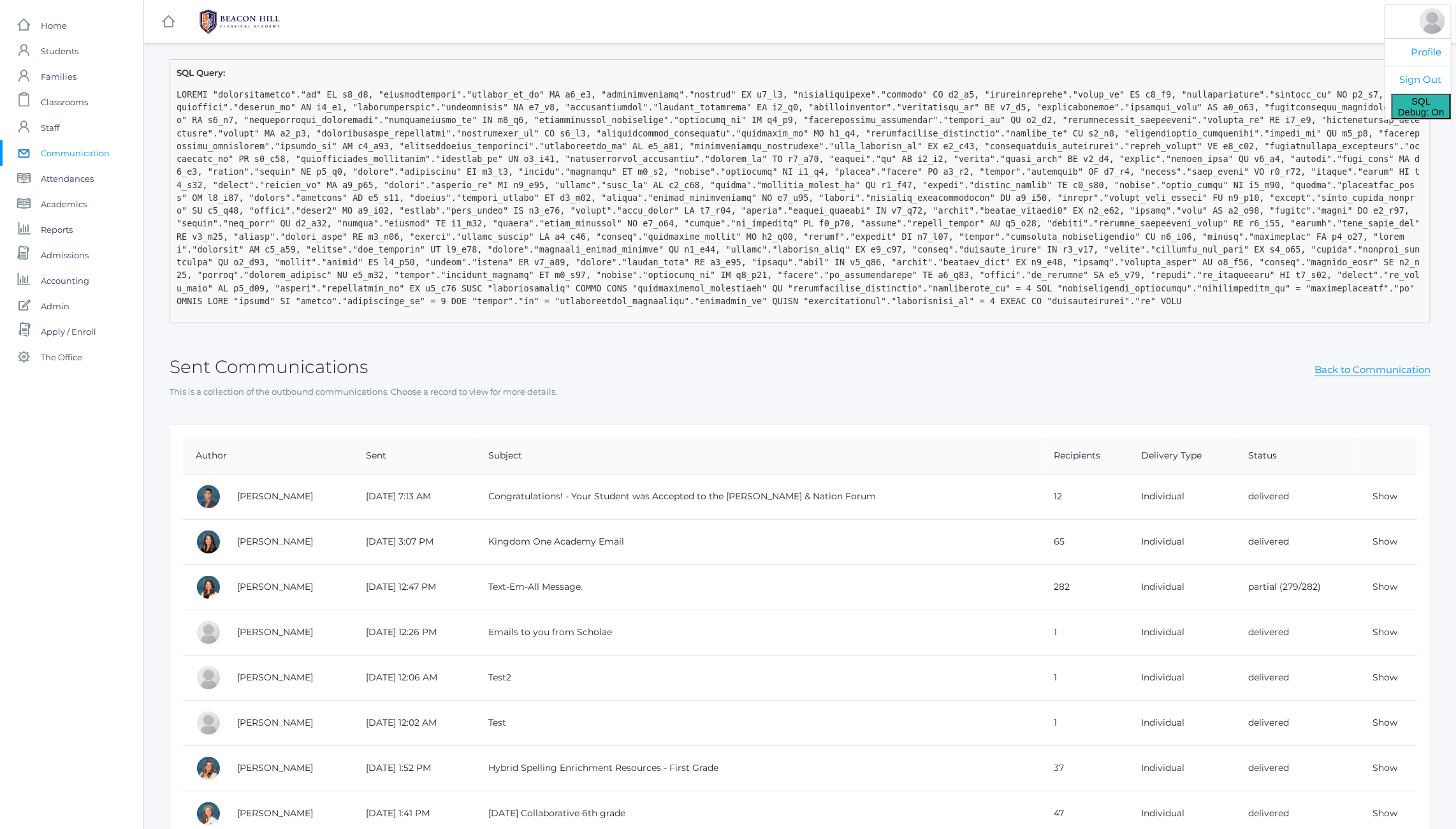
click at [1416, 110] on span "SQL Debug: On" at bounding box center [1421, 106] width 46 height 22
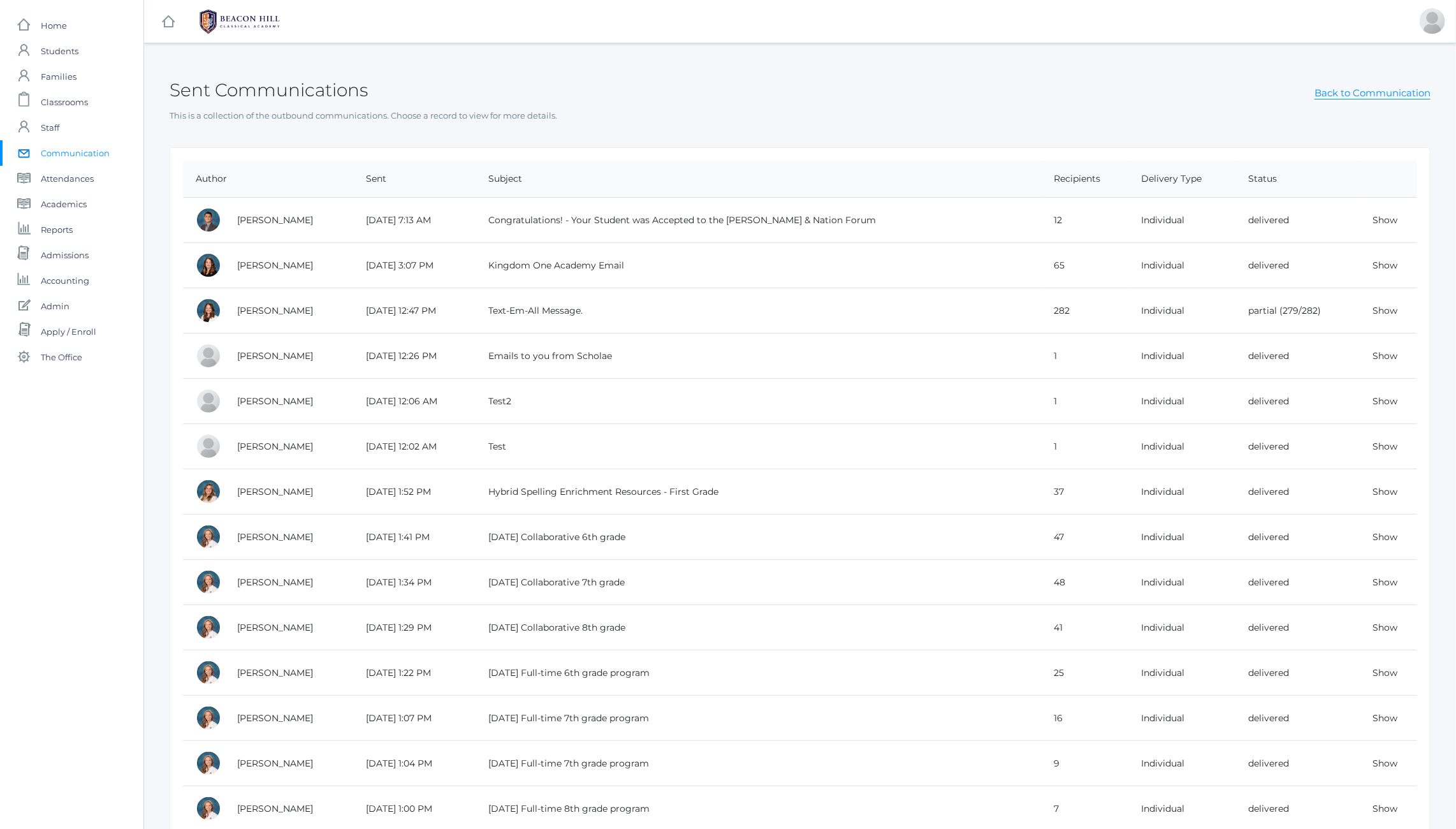
drag, startPoint x: 278, startPoint y: 88, endPoint x: 539, endPoint y: 164, distance: 271.8
click at [287, 87] on h2 "Sent Communications" at bounding box center [269, 91] width 199 height 20
click at [1382, 309] on link "Show" at bounding box center [1384, 310] width 24 height 12
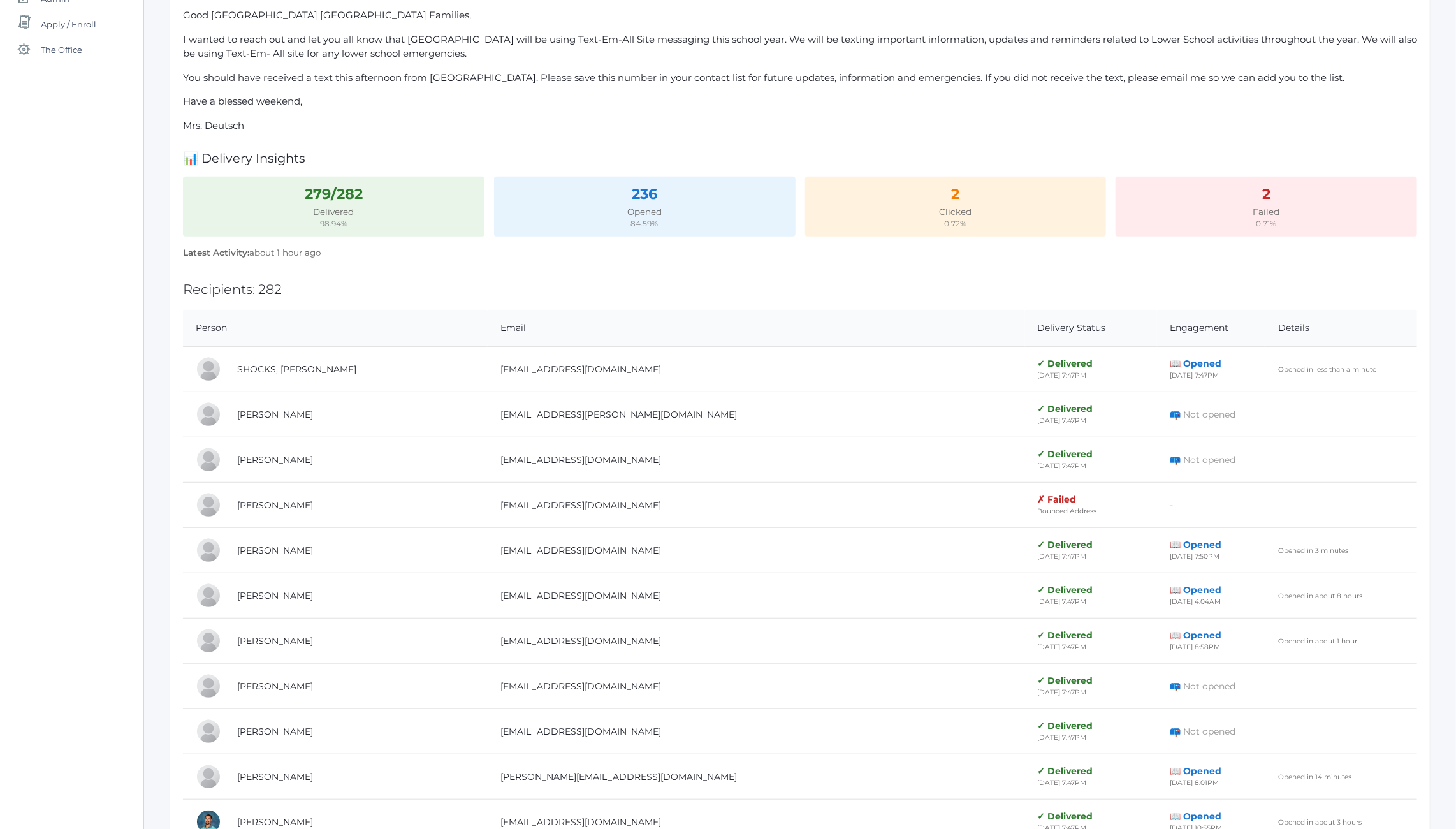
scroll to position [311, 0]
click at [1025, 320] on th "Delivery Status" at bounding box center [1090, 324] width 132 height 37
drag, startPoint x: 875, startPoint y: 320, endPoint x: 923, endPoint y: 321, distance: 48.0
click at [1025, 321] on th "Delivery Status" at bounding box center [1090, 324] width 132 height 37
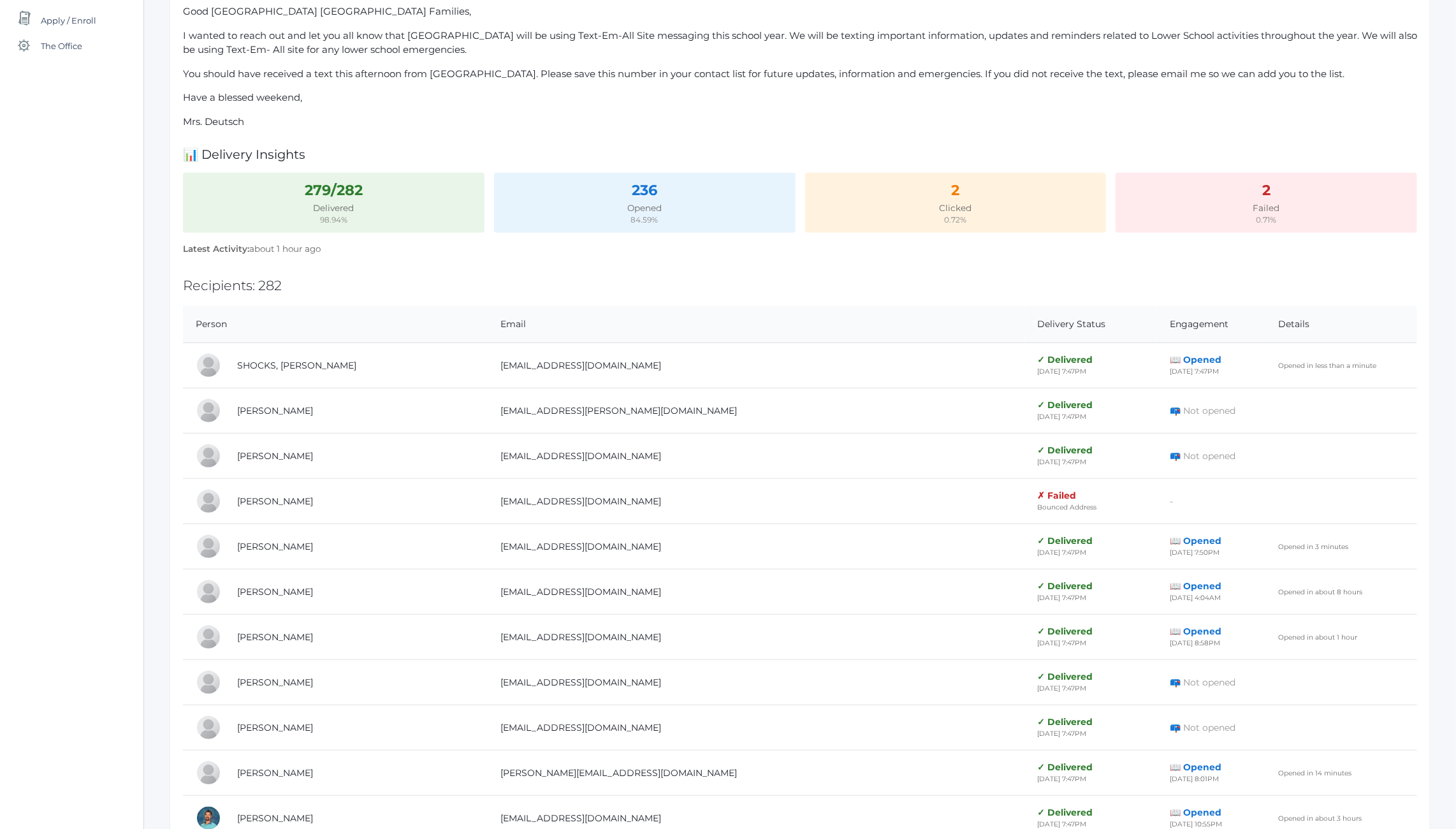
click at [1157, 319] on th "Engagement" at bounding box center [1210, 324] width 108 height 37
click at [1265, 324] on th "Details" at bounding box center [1341, 324] width 151 height 37
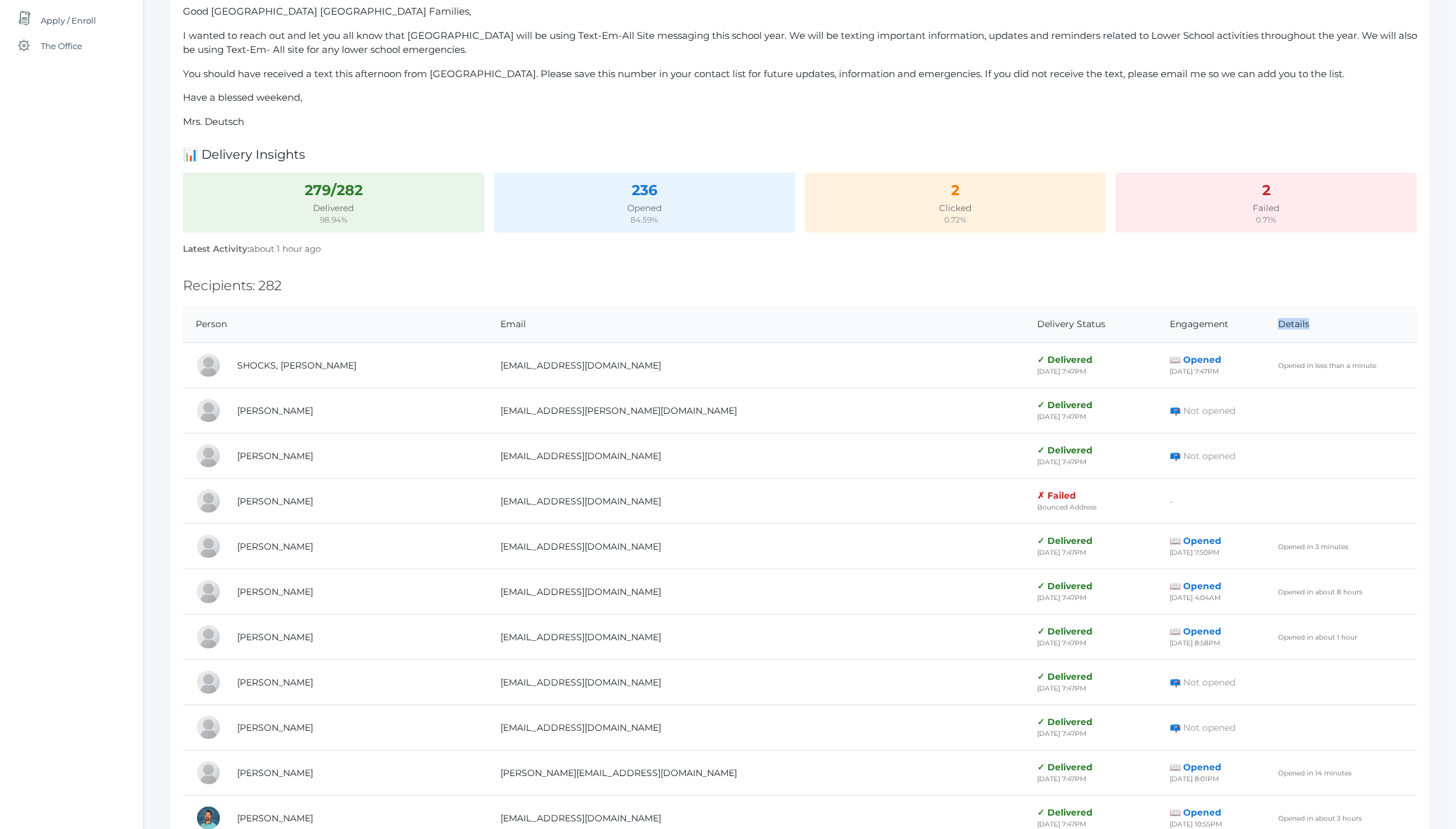
click at [1265, 324] on th "Details" at bounding box center [1341, 324] width 151 height 37
click at [1265, 318] on th "Details" at bounding box center [1341, 324] width 151 height 37
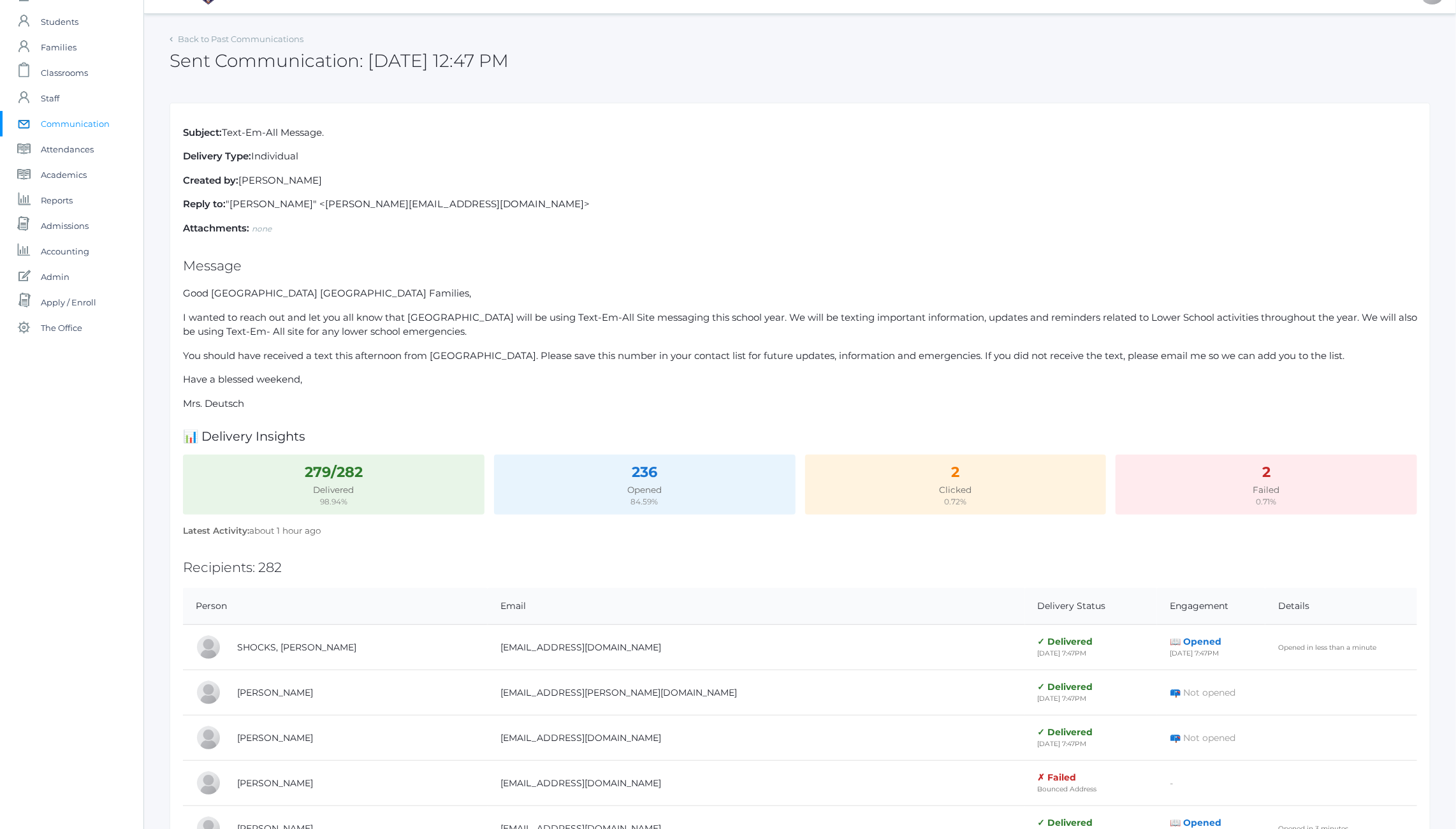
scroll to position [0, 0]
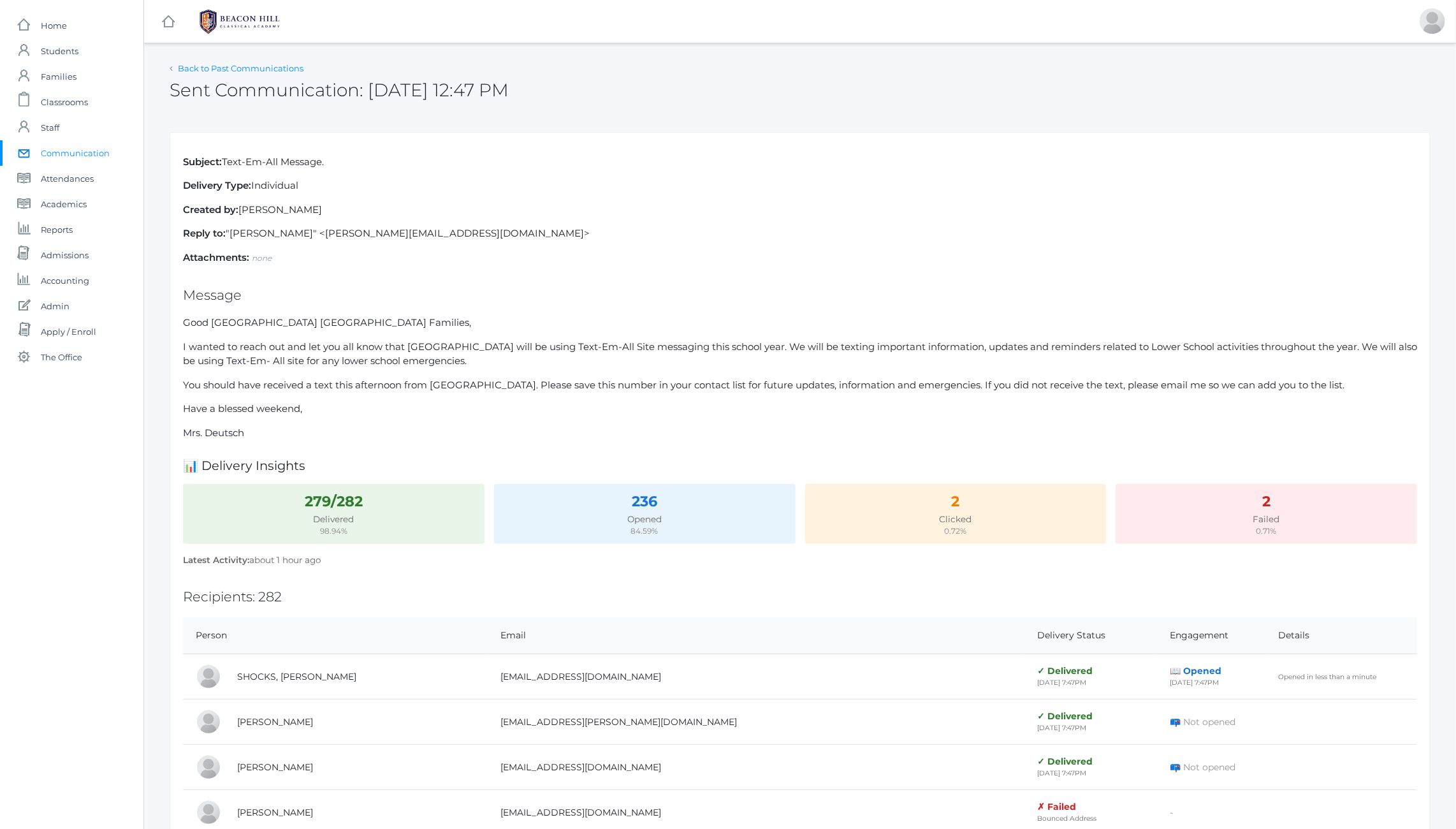
click at [196, 69] on link "Back to Past Communications" at bounding box center [240, 68] width 125 height 10
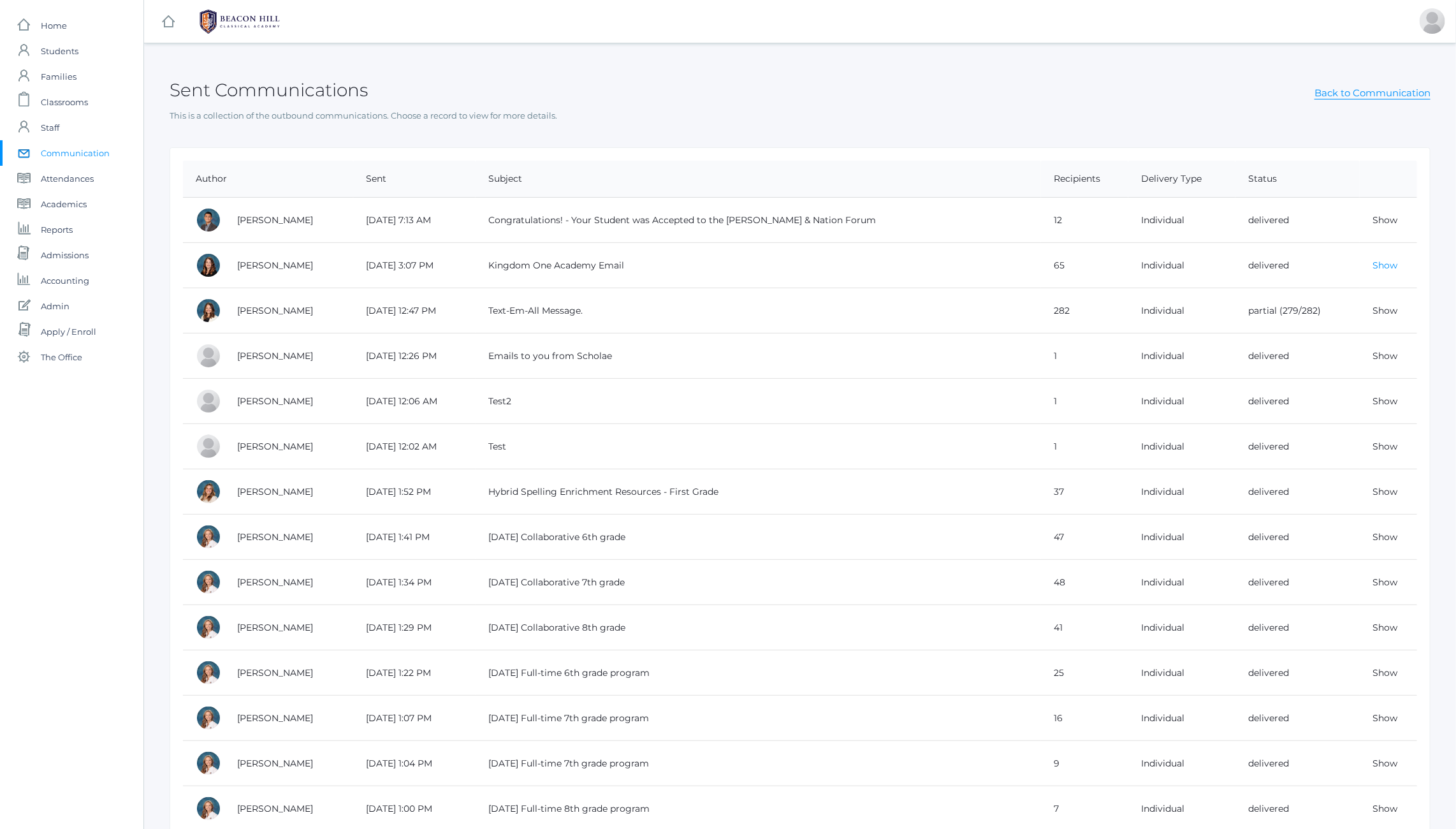
click at [1384, 263] on link "Show" at bounding box center [1384, 265] width 24 height 12
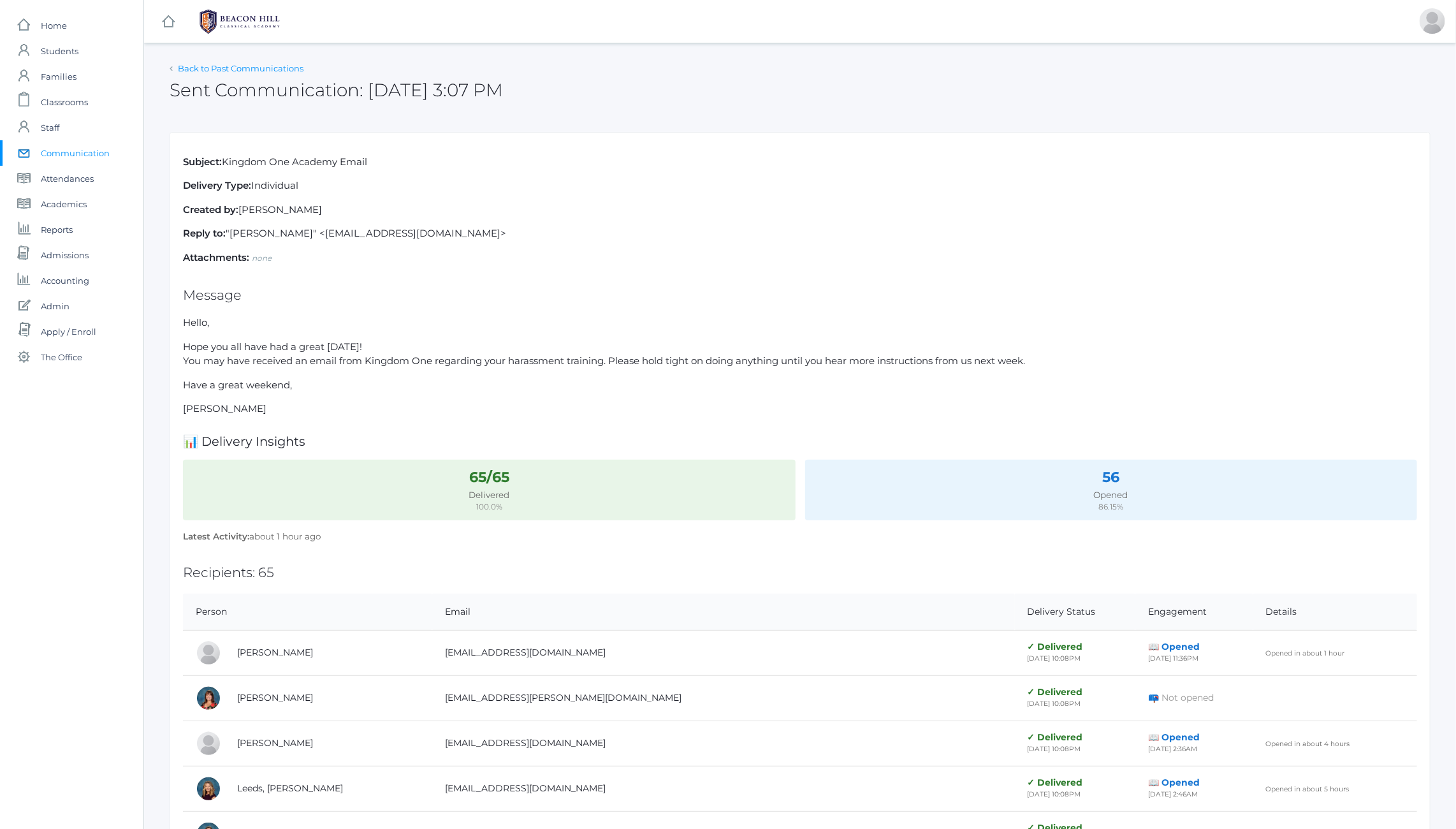
click at [212, 67] on link "Back to Past Communications" at bounding box center [240, 68] width 125 height 10
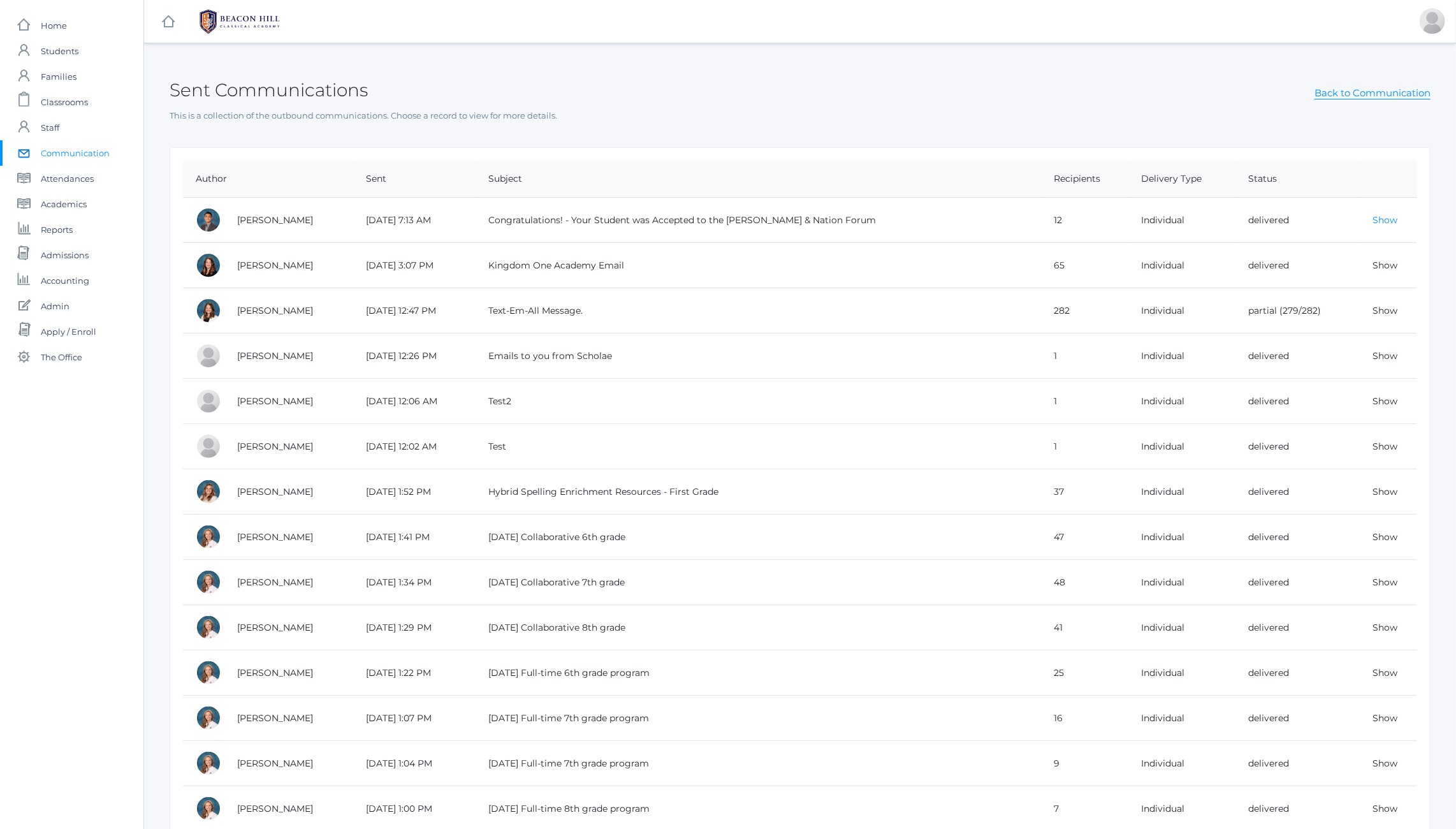
click at [1387, 217] on link "Show" at bounding box center [1384, 219] width 24 height 12
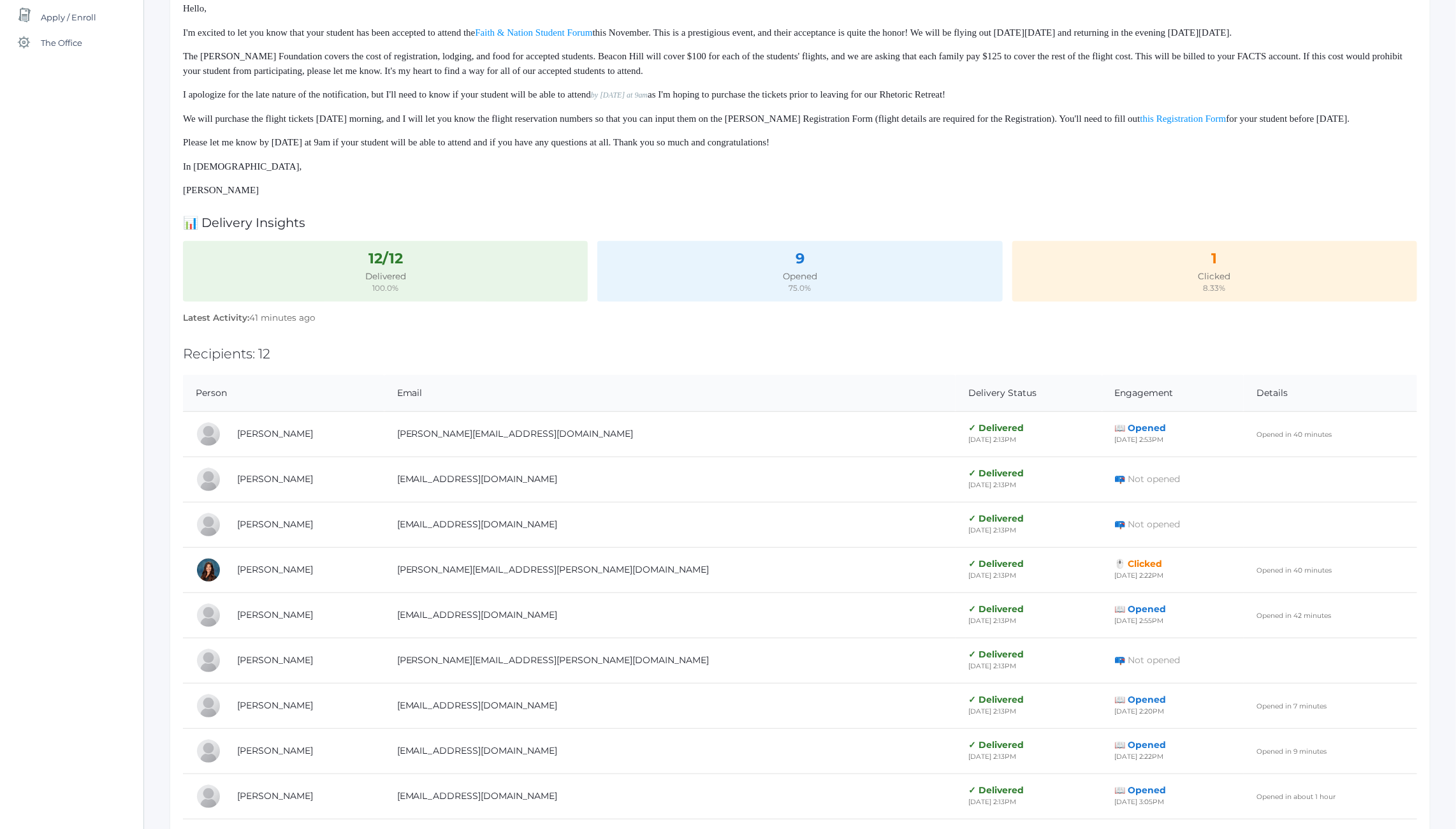
scroll to position [484, 0]
